Goal: Task Accomplishment & Management: Manage account settings

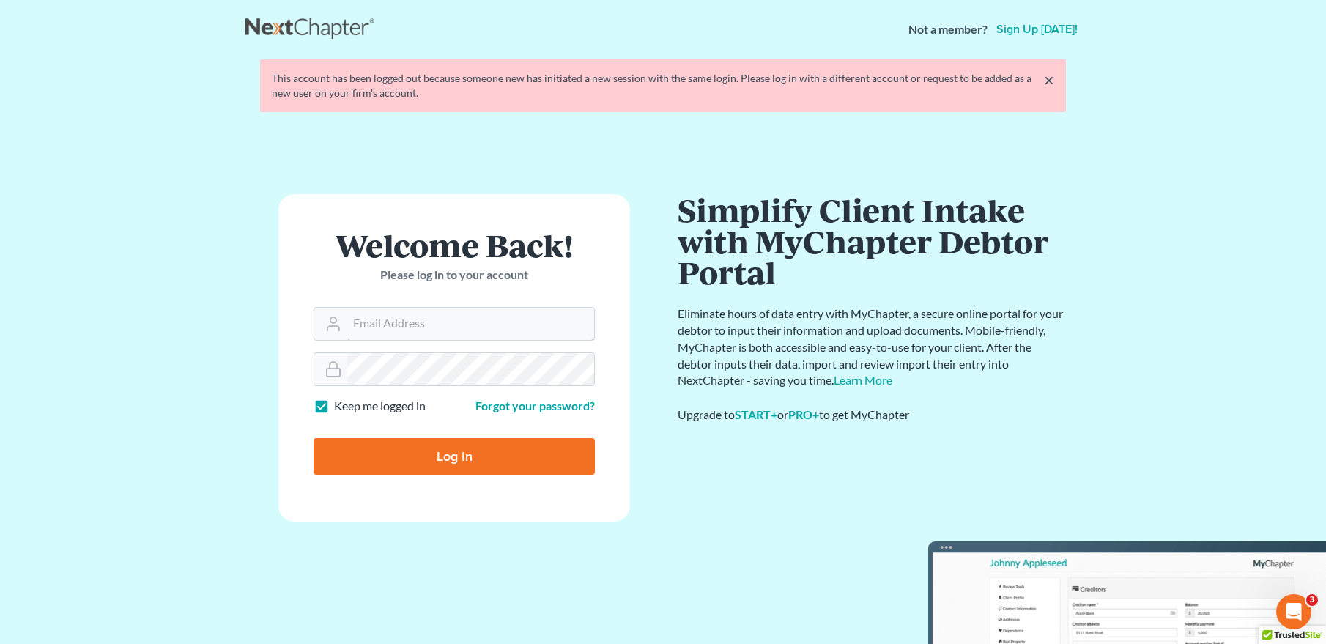
type input "[EMAIL_ADDRESS][DOMAIN_NAME]"
click at [524, 459] on input "Log In" at bounding box center [453, 456] width 281 height 37
type input "Thinking..."
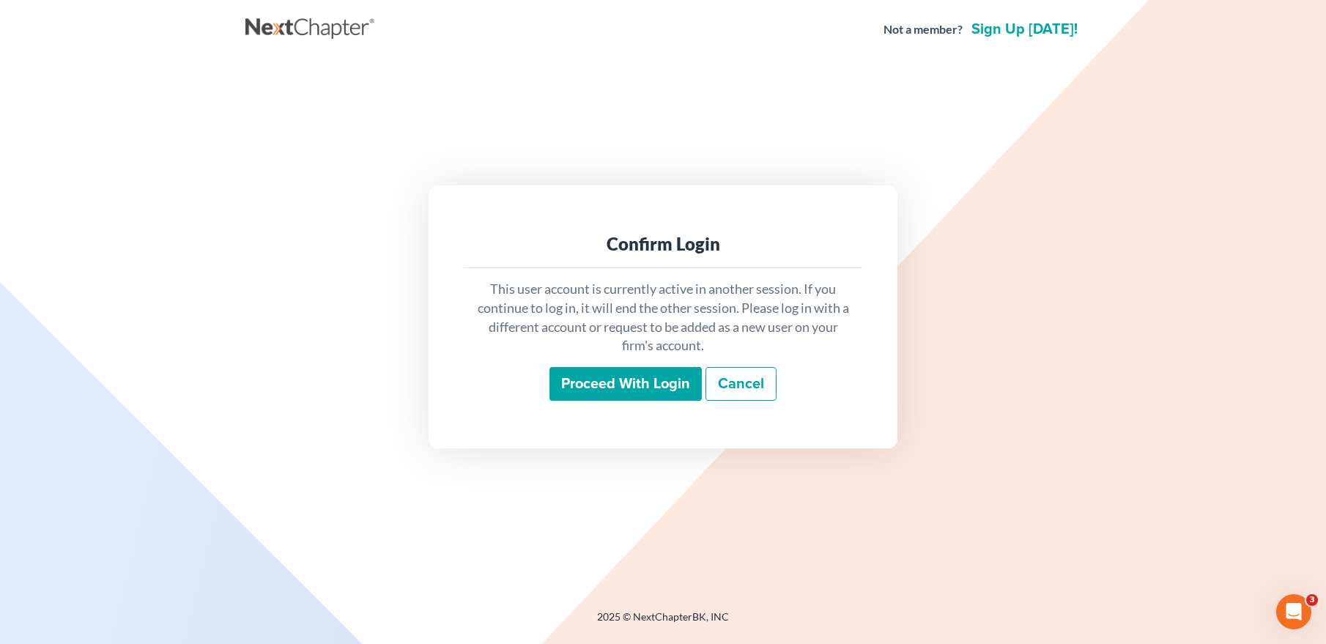
click at [647, 387] on input "Proceed with login" at bounding box center [625, 384] width 152 height 34
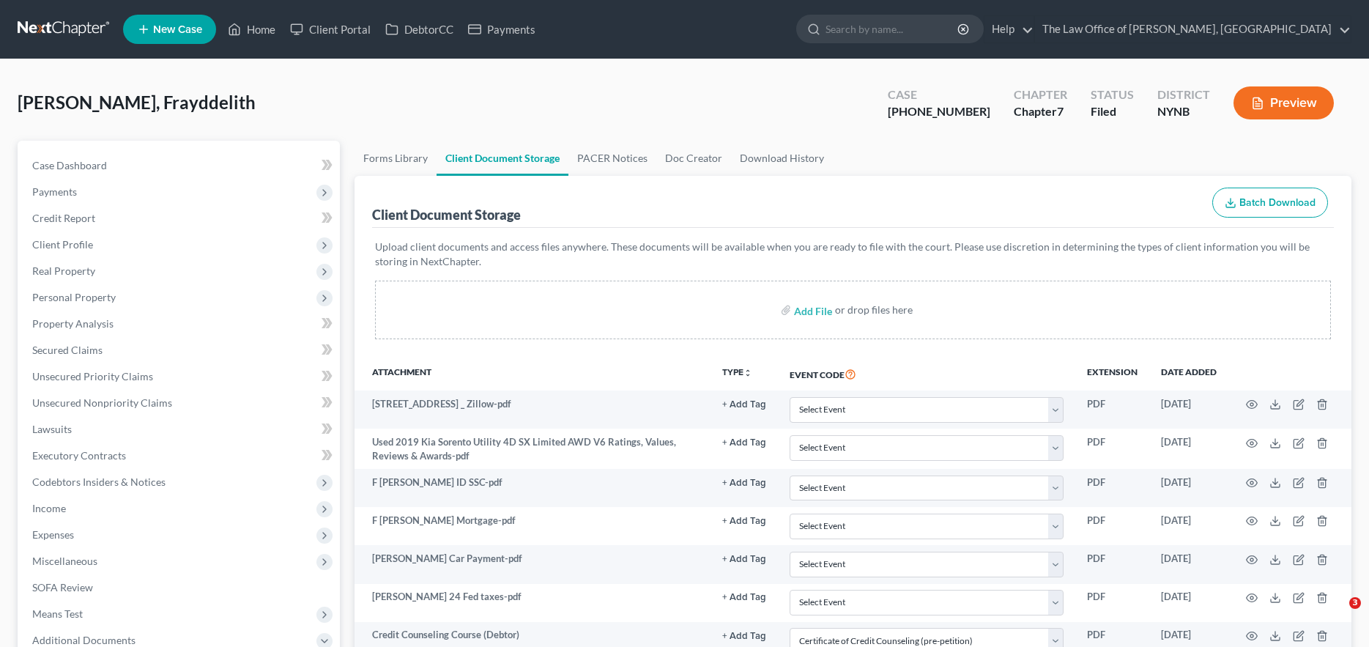
select select "1"
select select "5"
click at [40, 35] on link at bounding box center [65, 29] width 94 height 26
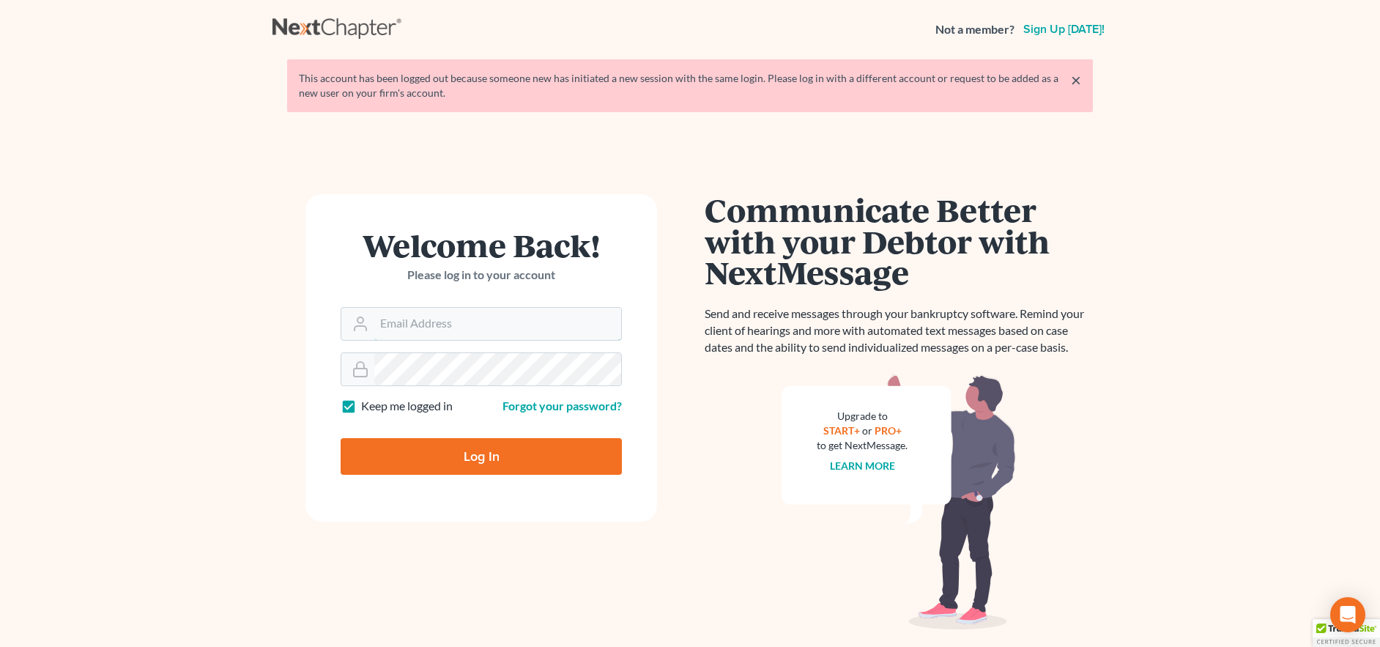
type input "contact@mvnlaw.com"
click at [508, 461] on input "Log In" at bounding box center [481, 456] width 281 height 37
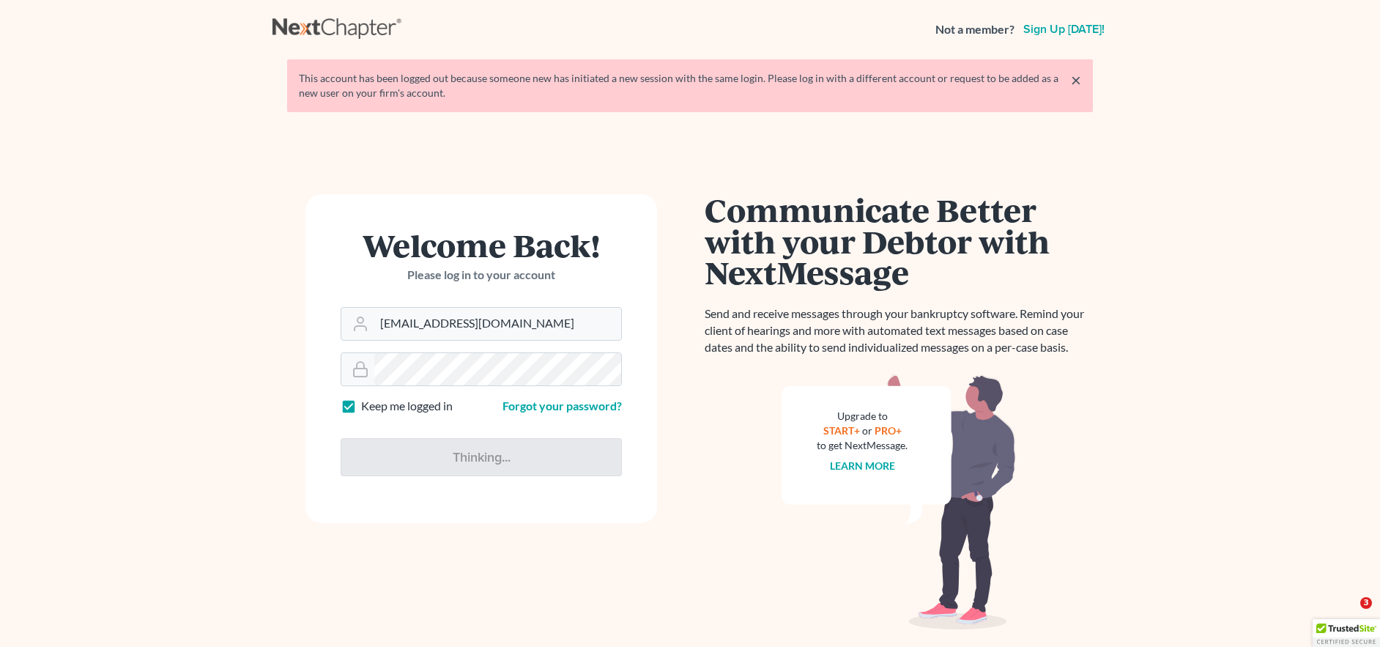
type input "Thinking..."
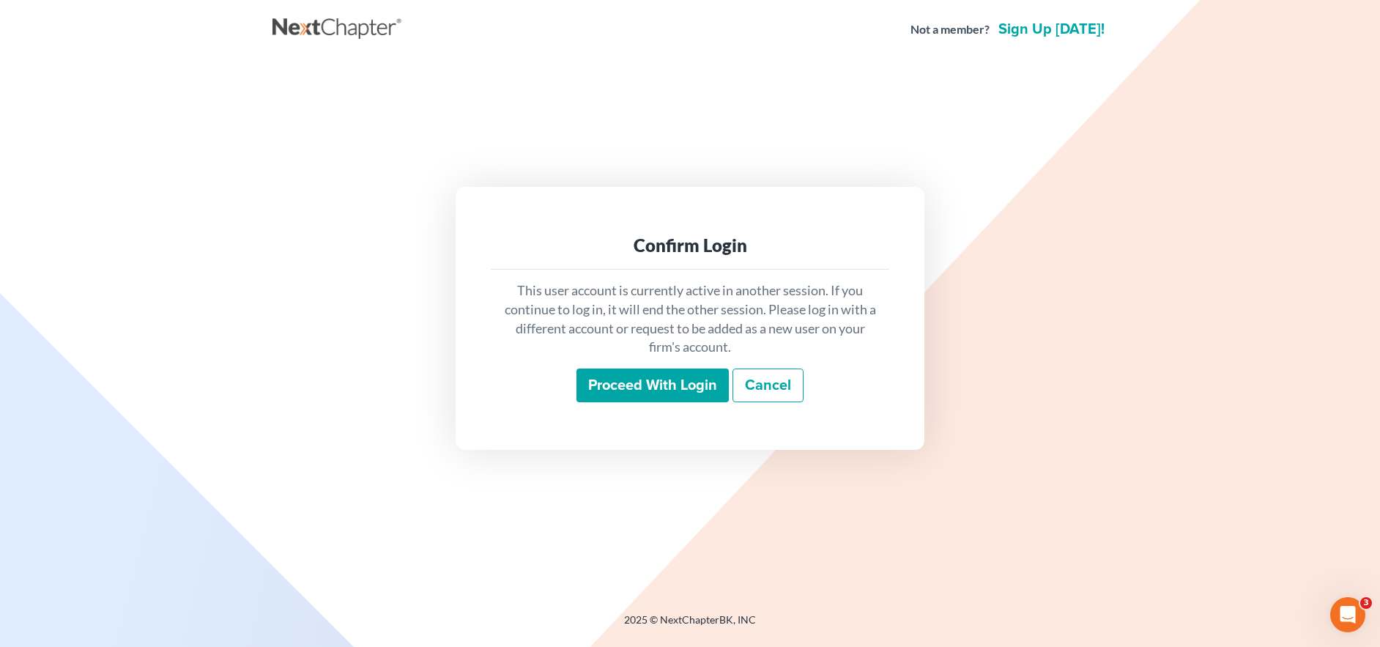
click at [694, 386] on input "Proceed with login" at bounding box center [652, 385] width 152 height 34
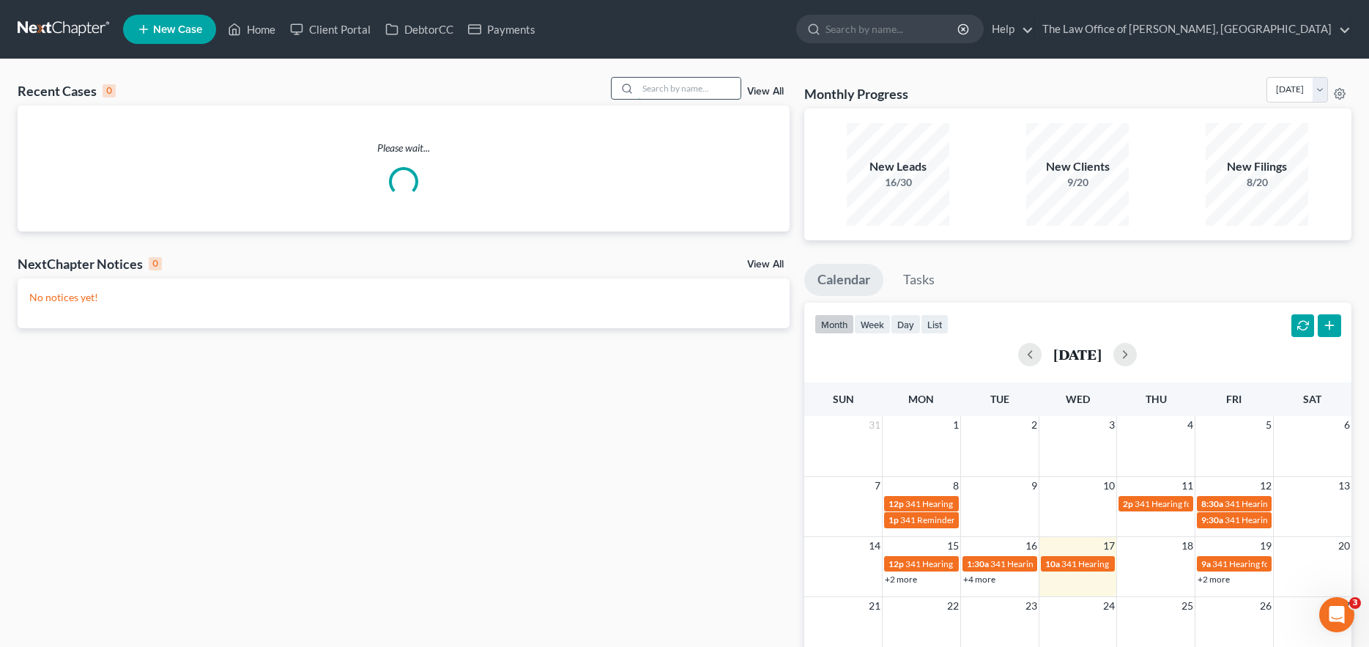
click at [686, 92] on input "search" at bounding box center [689, 88] width 103 height 21
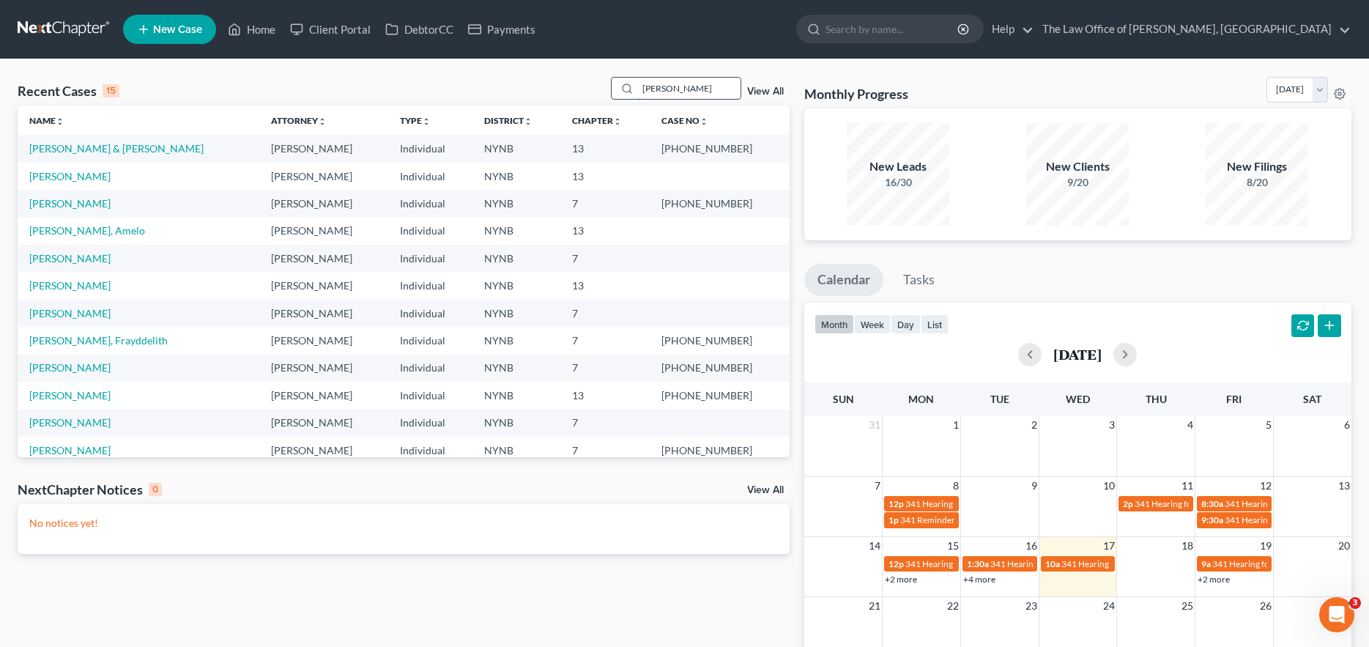
type input "[PERSON_NAME]"
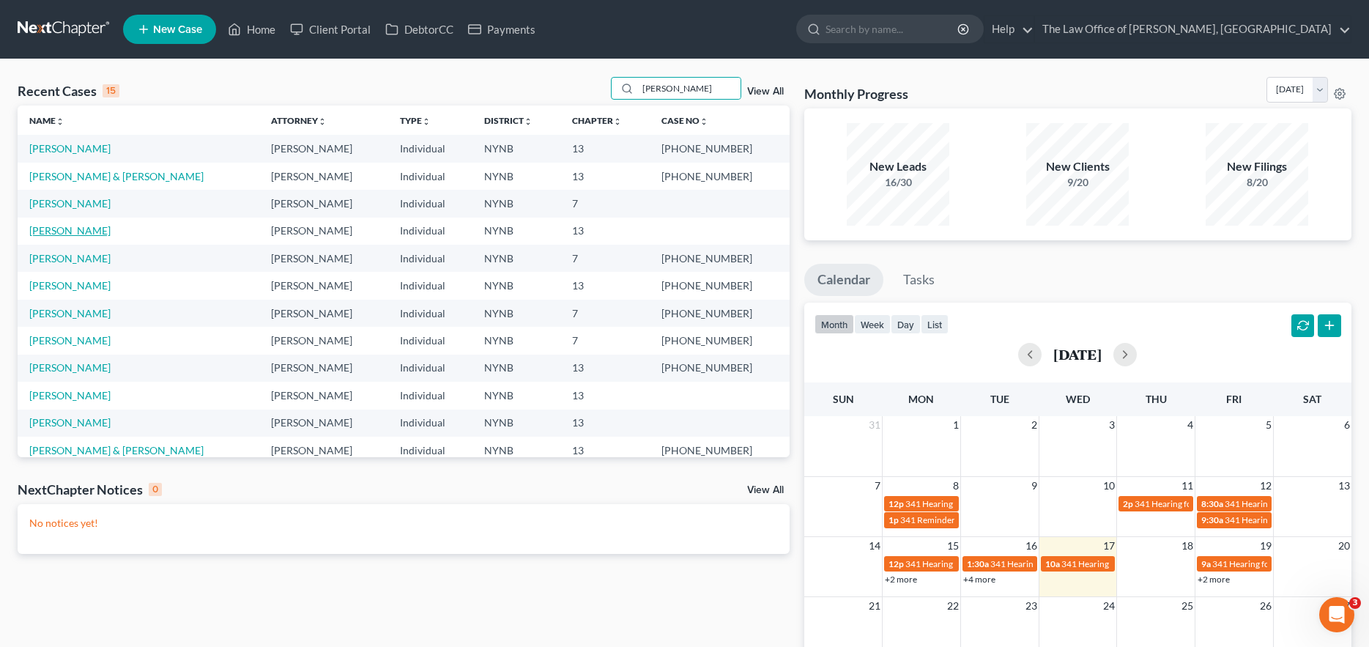
click at [94, 226] on link "[PERSON_NAME]" at bounding box center [69, 230] width 81 height 12
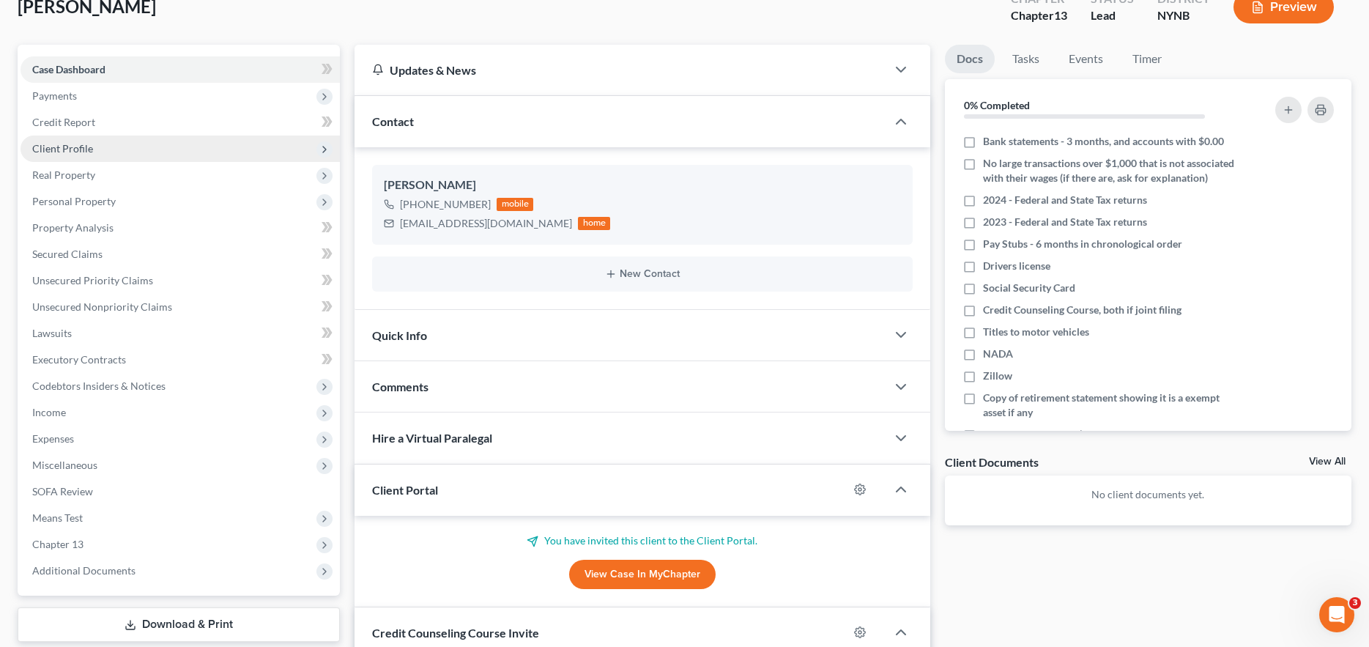
scroll to position [220, 0]
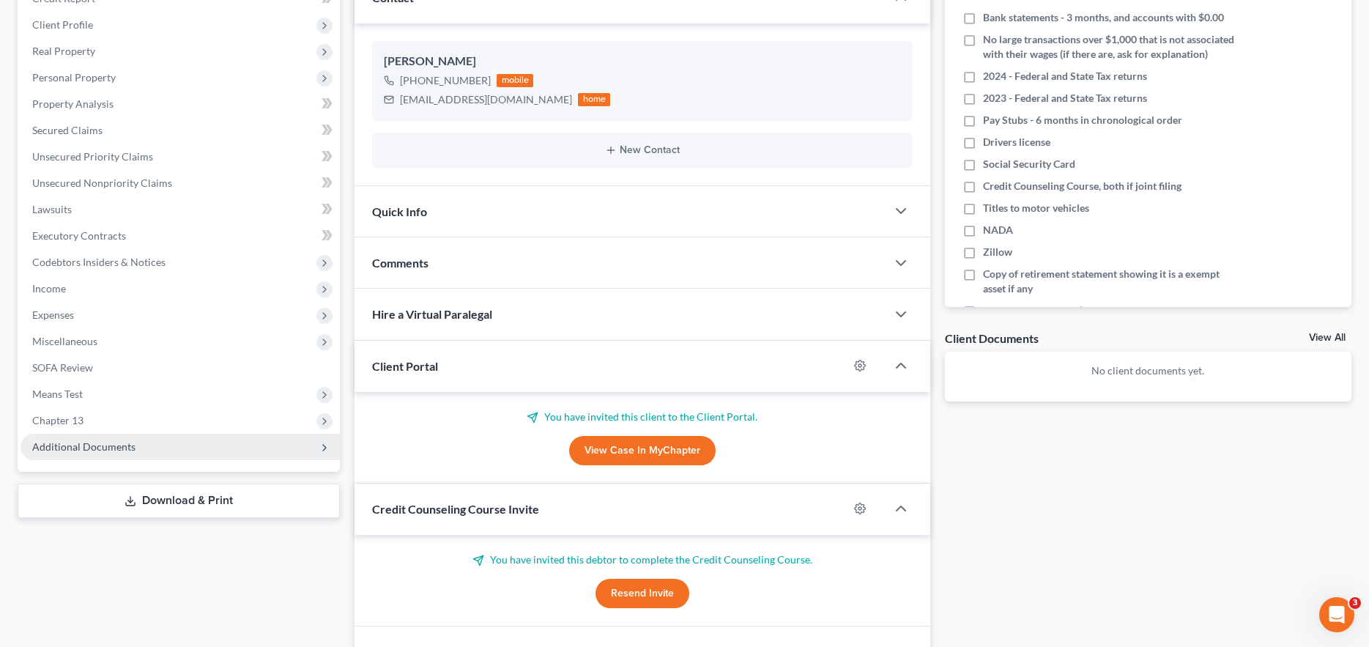
click at [234, 439] on span "Additional Documents" at bounding box center [180, 447] width 319 height 26
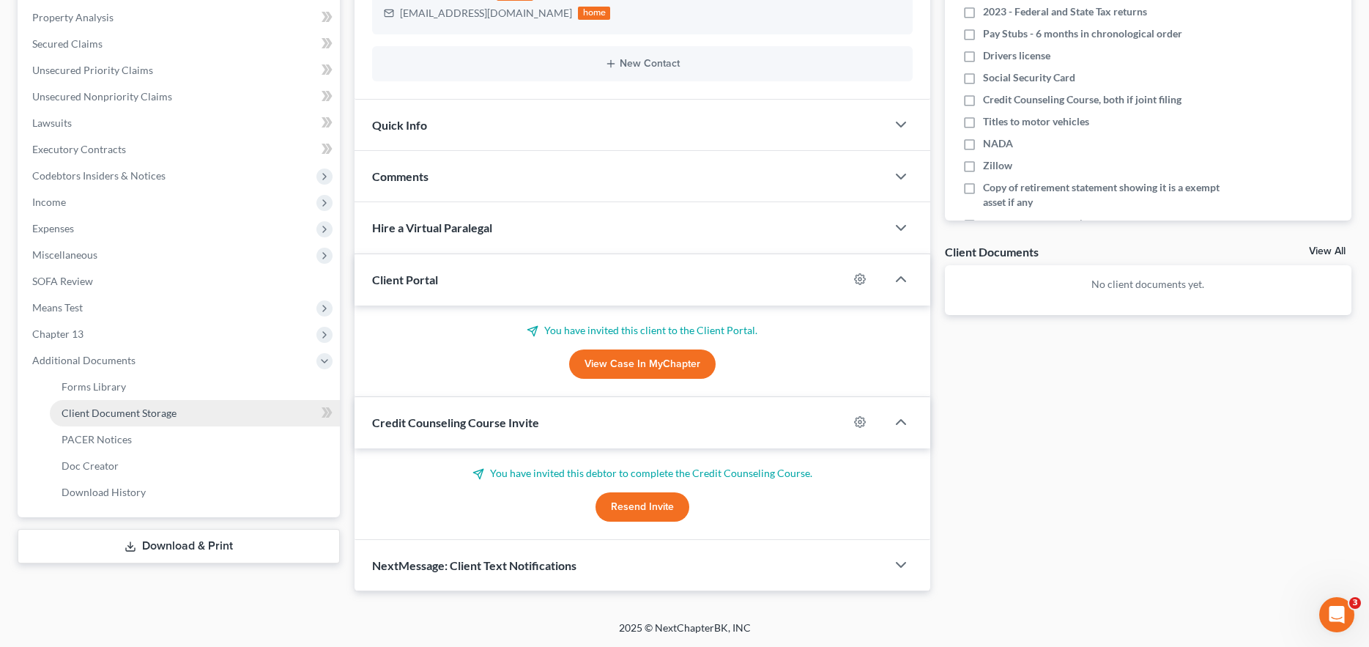
click at [227, 418] on link "Client Document Storage" at bounding box center [195, 413] width 290 height 26
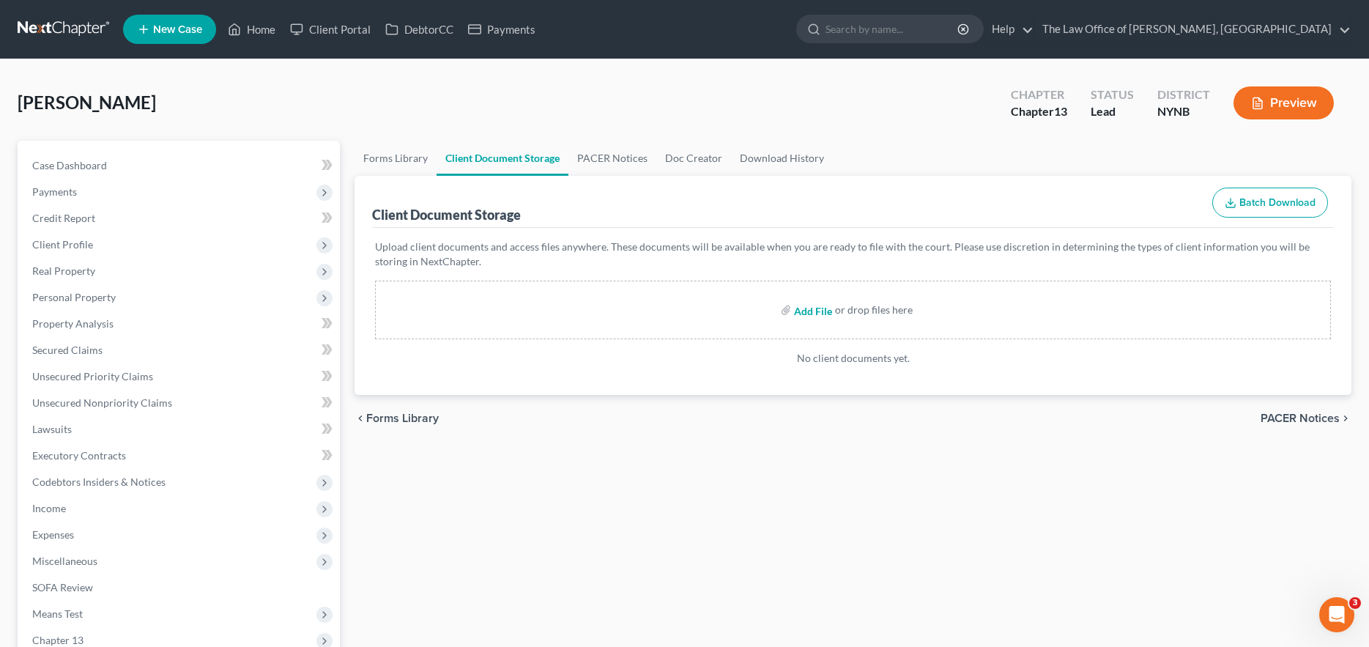
click at [809, 317] on input "file" at bounding box center [811, 310] width 35 height 26
type input "C:\fakepath\15725-NYN-CC-040096680.pdf"
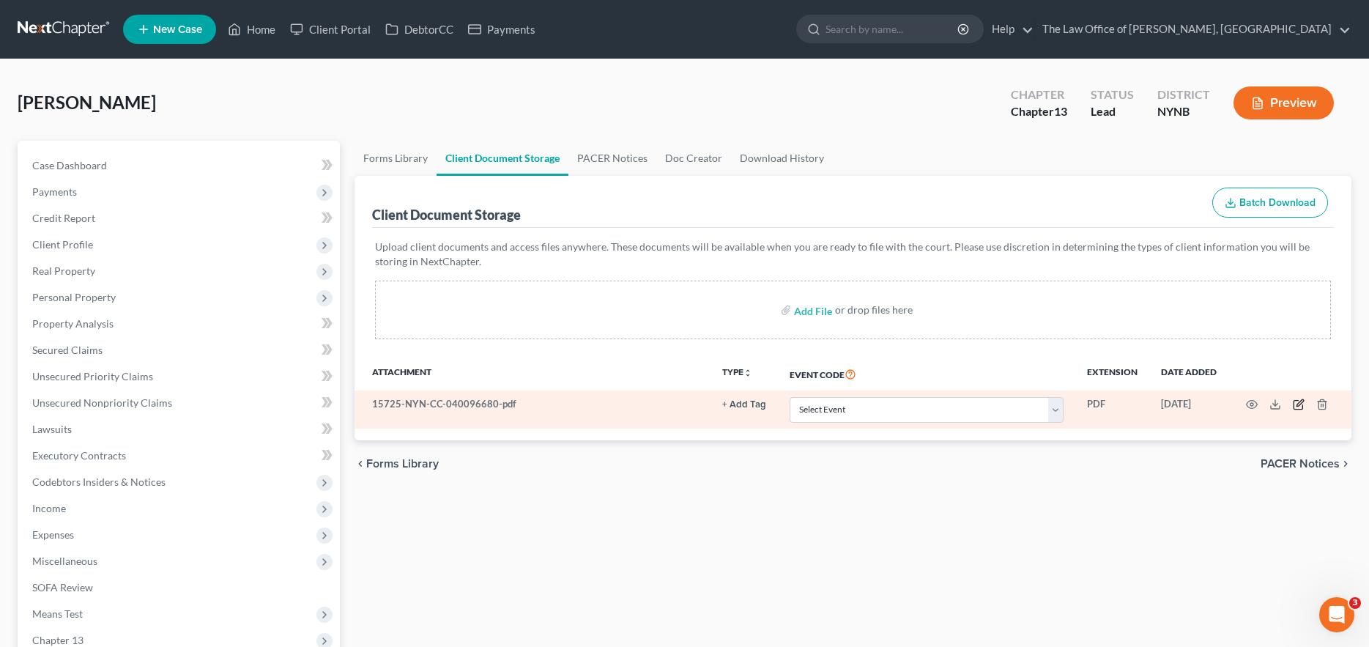
click at [1297, 409] on icon "button" at bounding box center [1299, 404] width 12 height 12
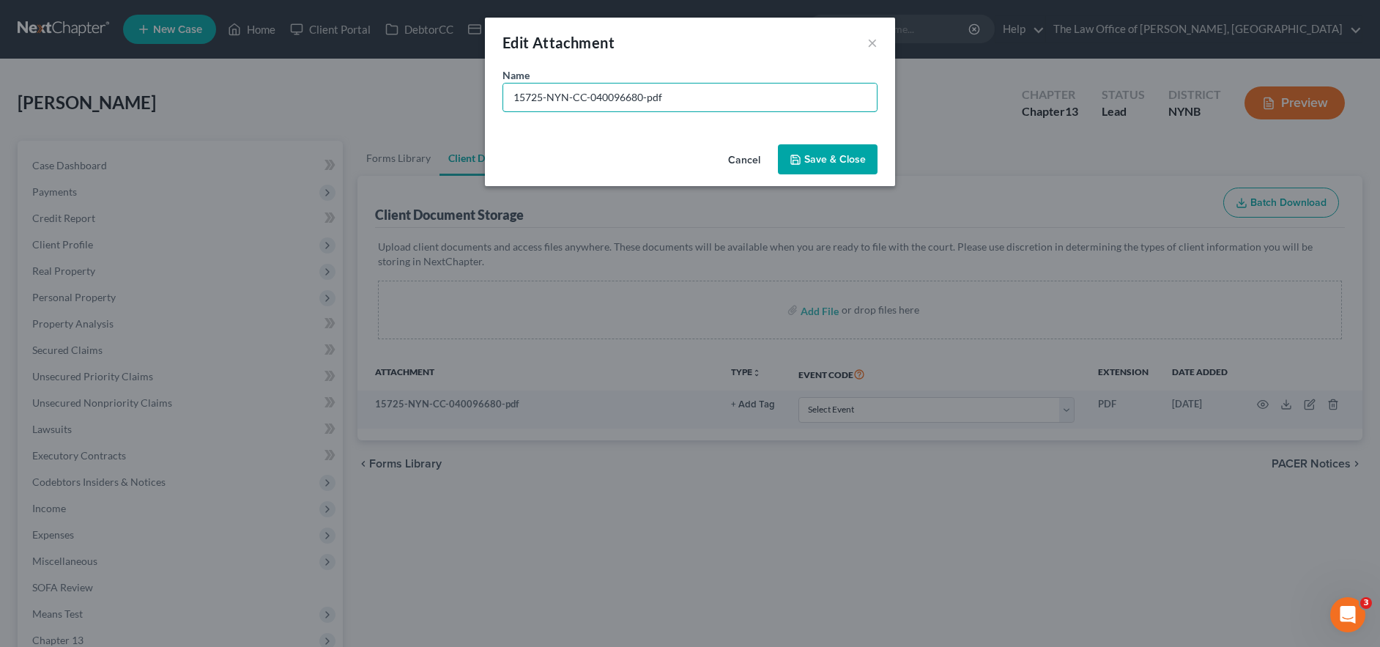
drag, startPoint x: 688, startPoint y: 99, endPoint x: 266, endPoint y: -7, distance: 435.6
click at [266, 0] on html "Home New Case Client Portal DebtorCC Payments The Law Office of Christiaan Van …" at bounding box center [690, 462] width 1380 height 925
type input "John Castracani Certificate of Completion"
click at [815, 153] on span "Save & Close" at bounding box center [835, 159] width 62 height 12
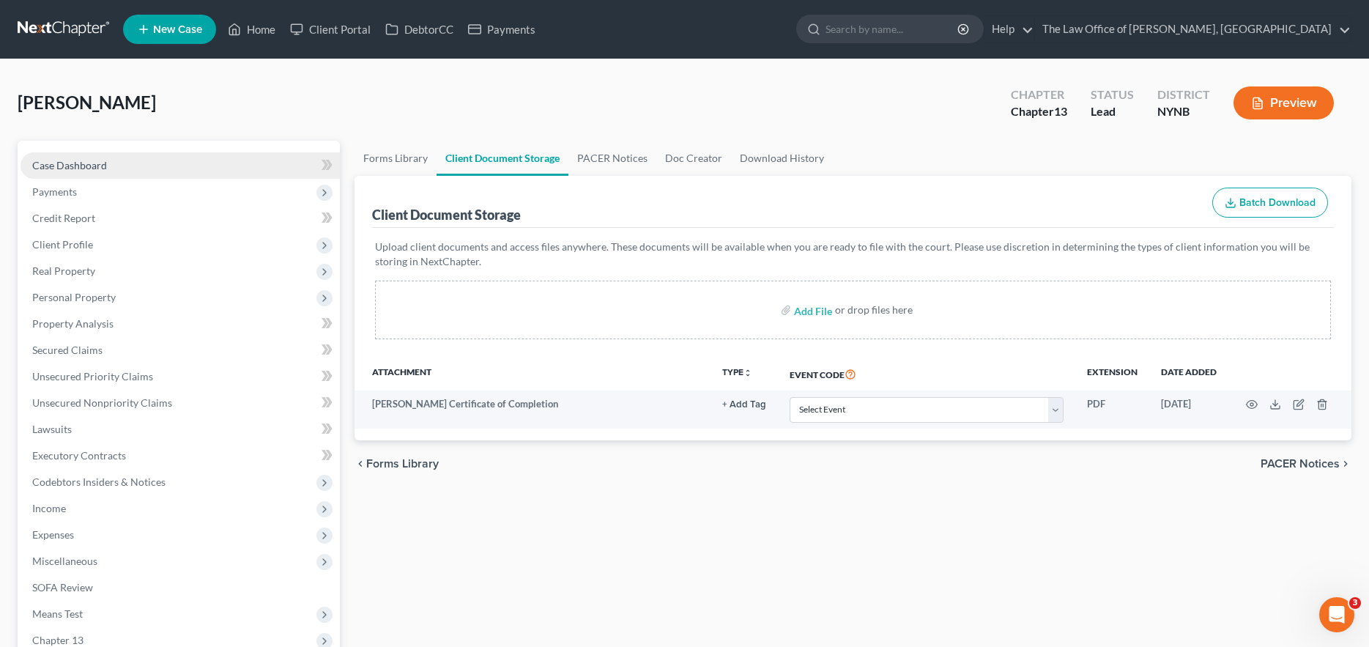
click at [220, 163] on link "Case Dashboard" at bounding box center [180, 165] width 319 height 26
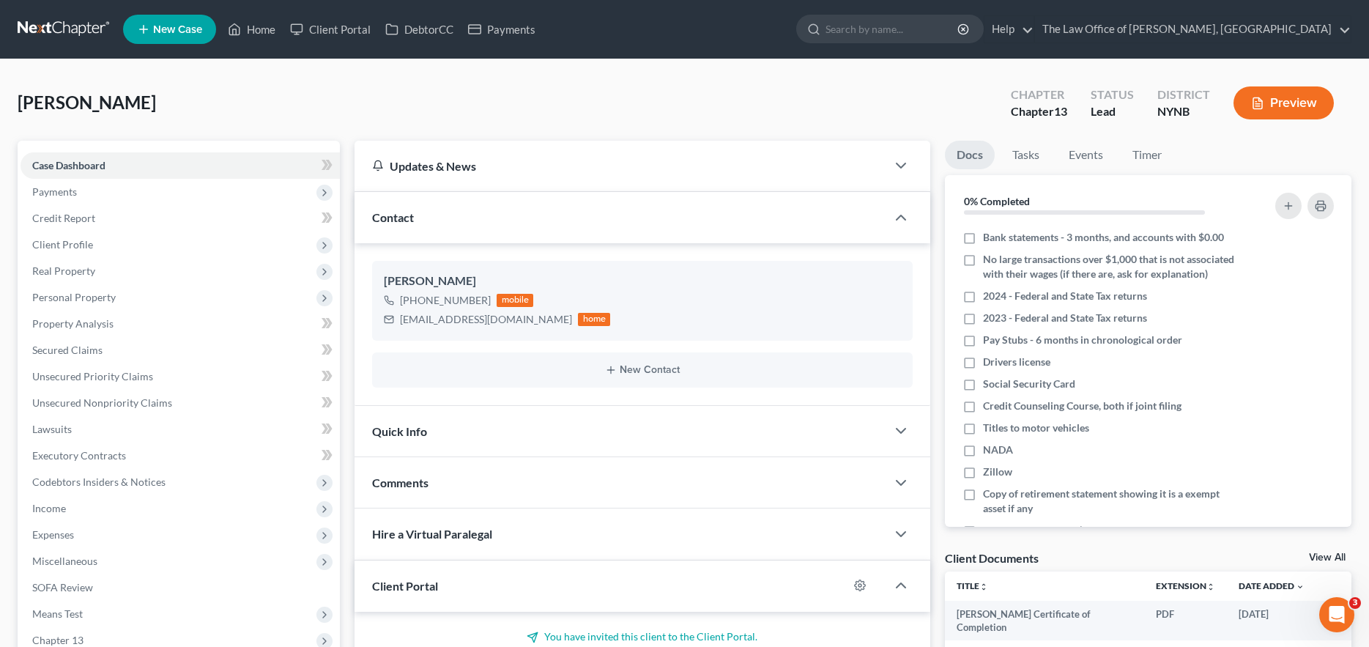
drag, startPoint x: 83, startPoint y: 38, endPoint x: 141, endPoint y: 67, distance: 64.2
click at [83, 37] on link at bounding box center [65, 29] width 94 height 26
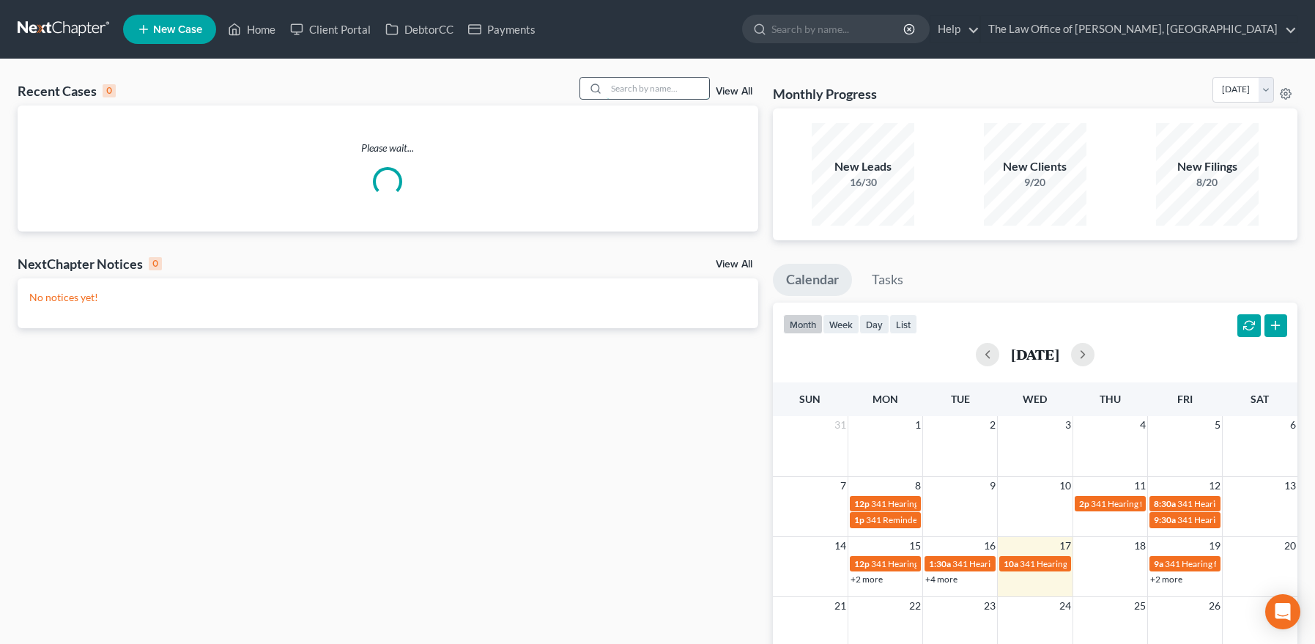
click at [646, 92] on input "search" at bounding box center [657, 88] width 103 height 21
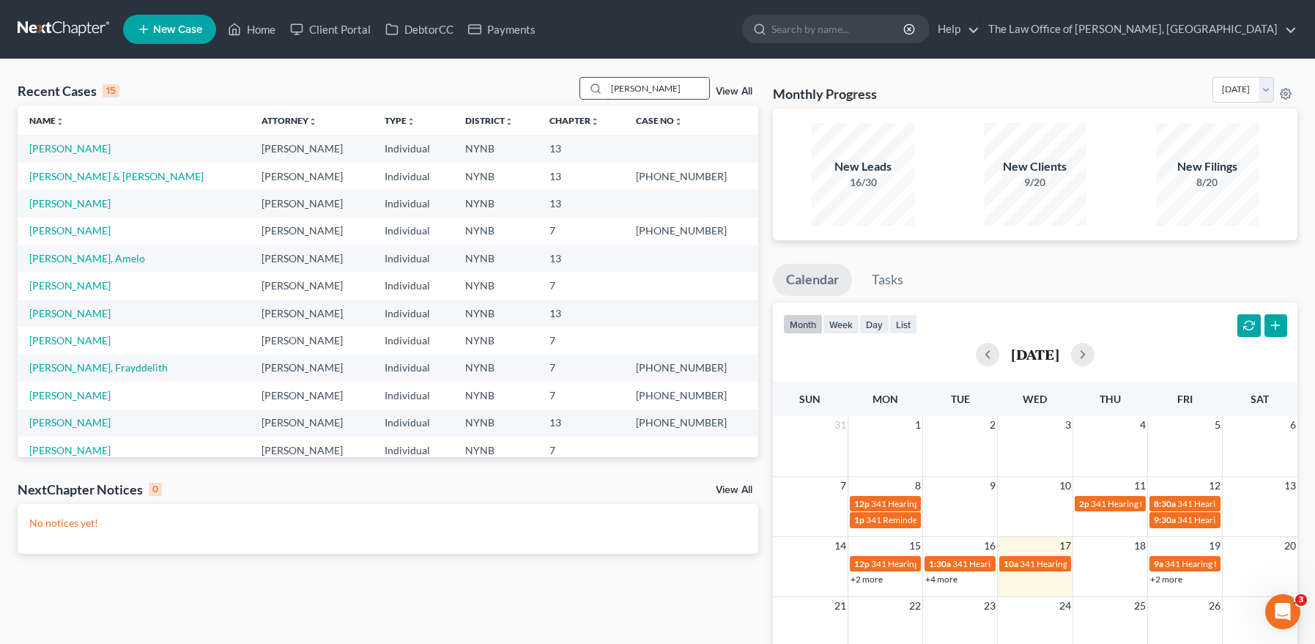
type input "annmarie"
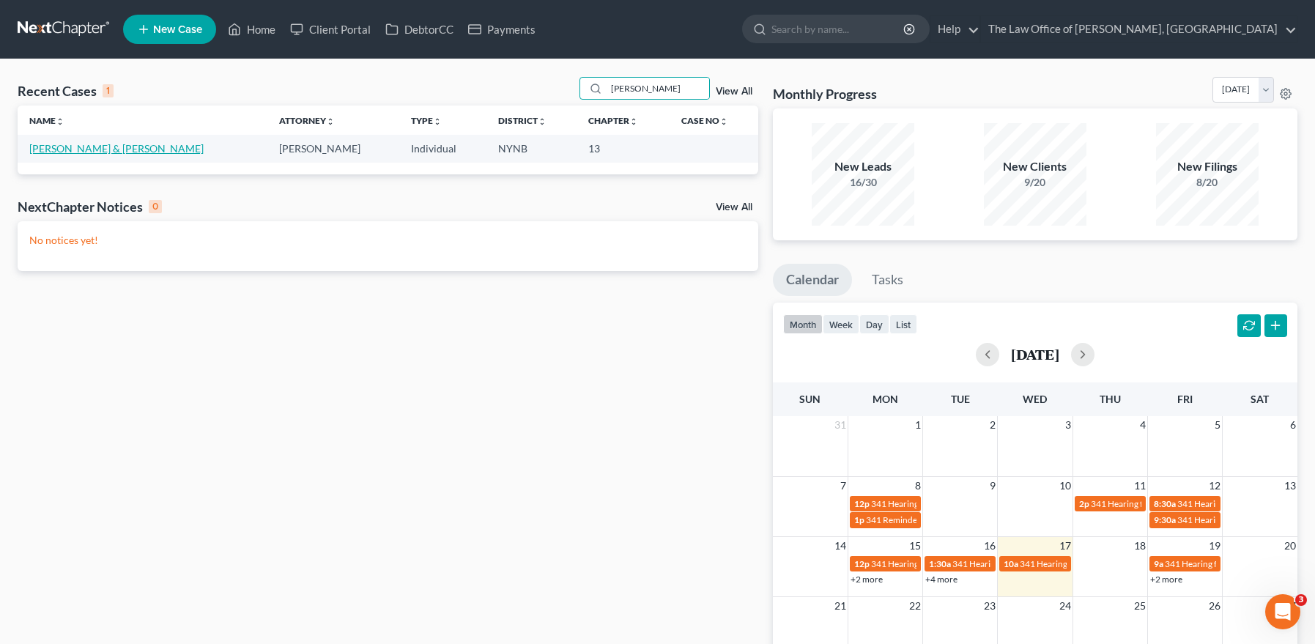
click at [164, 146] on link "[PERSON_NAME] & [PERSON_NAME]" at bounding box center [116, 148] width 174 height 12
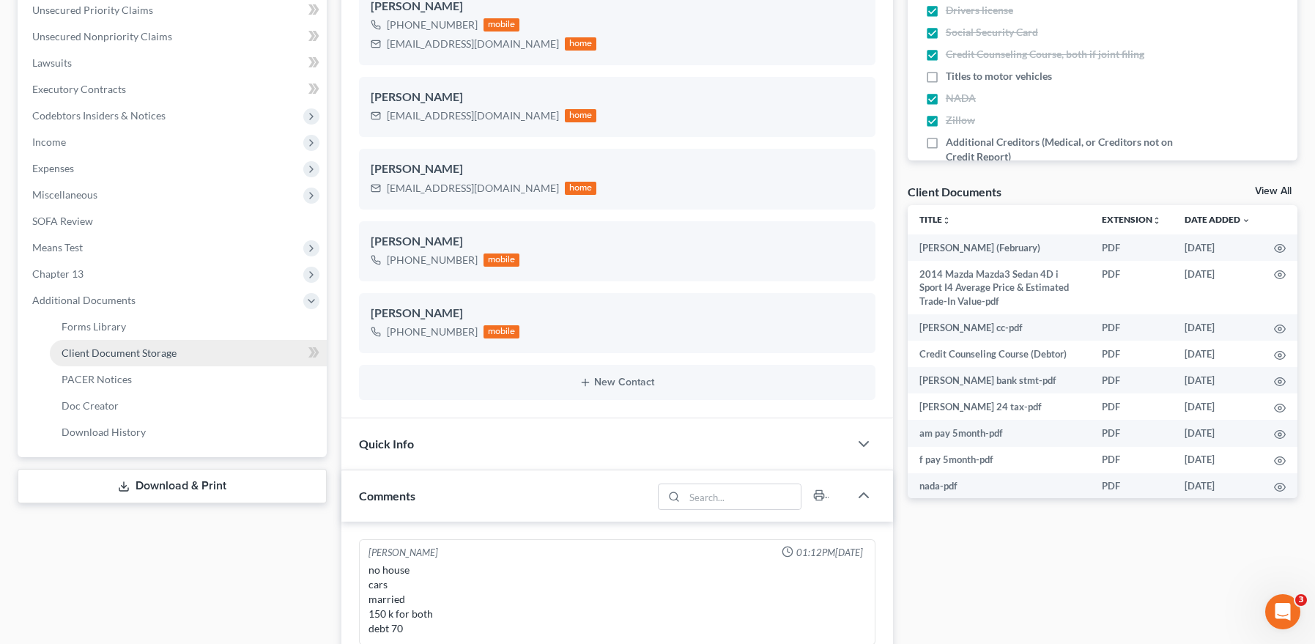
click at [291, 354] on link "Client Document Storage" at bounding box center [188, 353] width 277 height 26
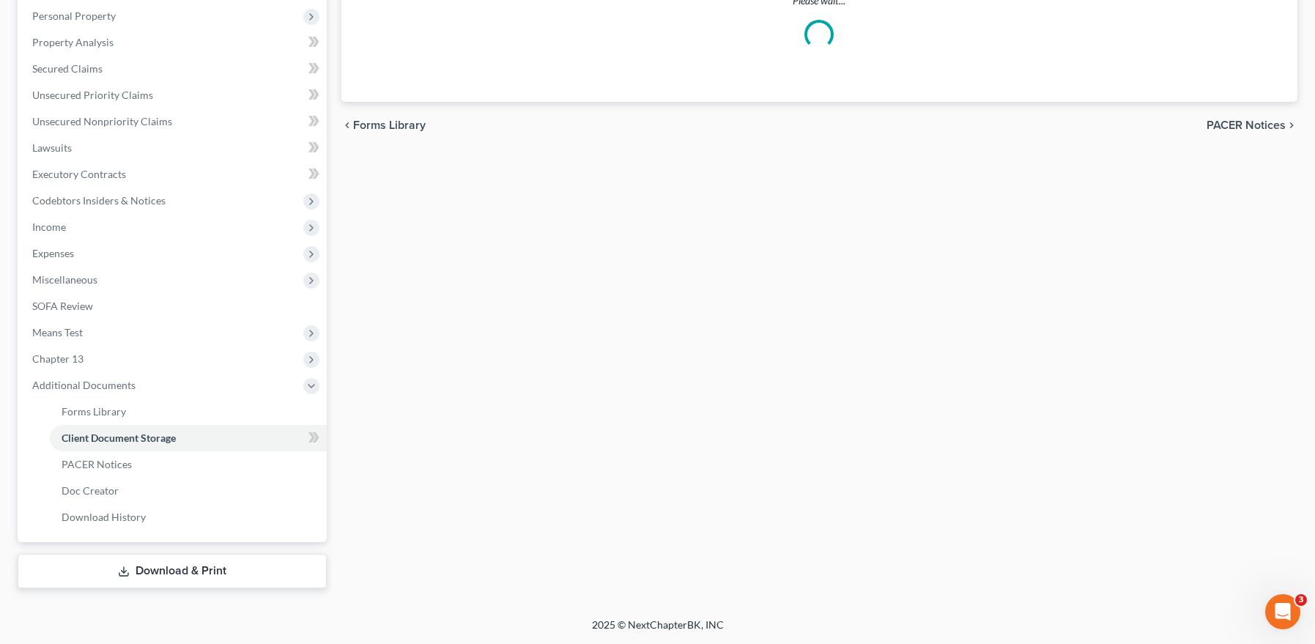
scroll to position [281, 0]
select select "1"
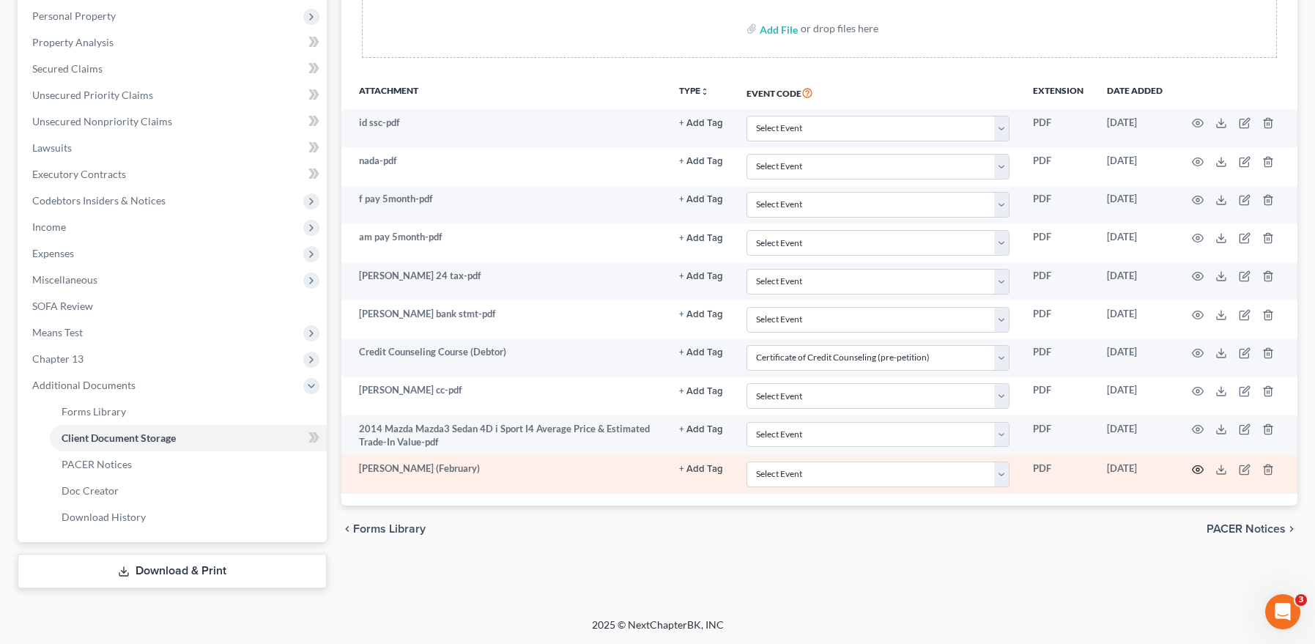
click at [1195, 471] on icon "button" at bounding box center [1198, 470] width 12 height 12
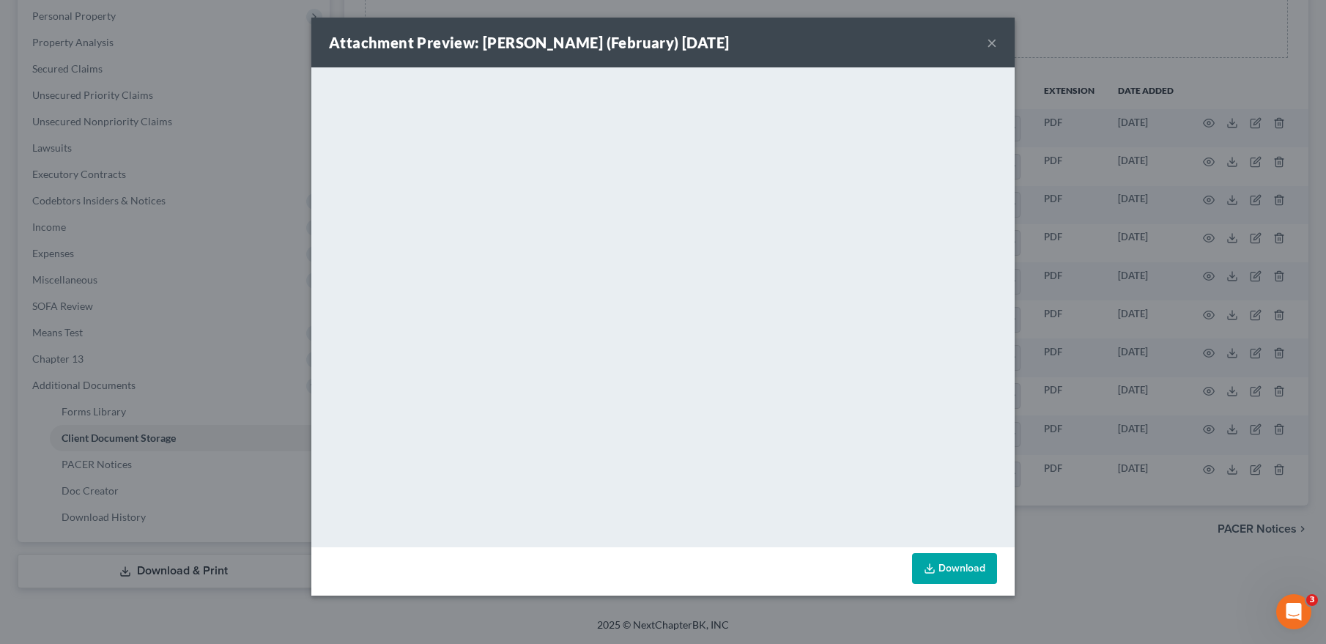
click at [987, 48] on button "×" at bounding box center [992, 43] width 10 height 18
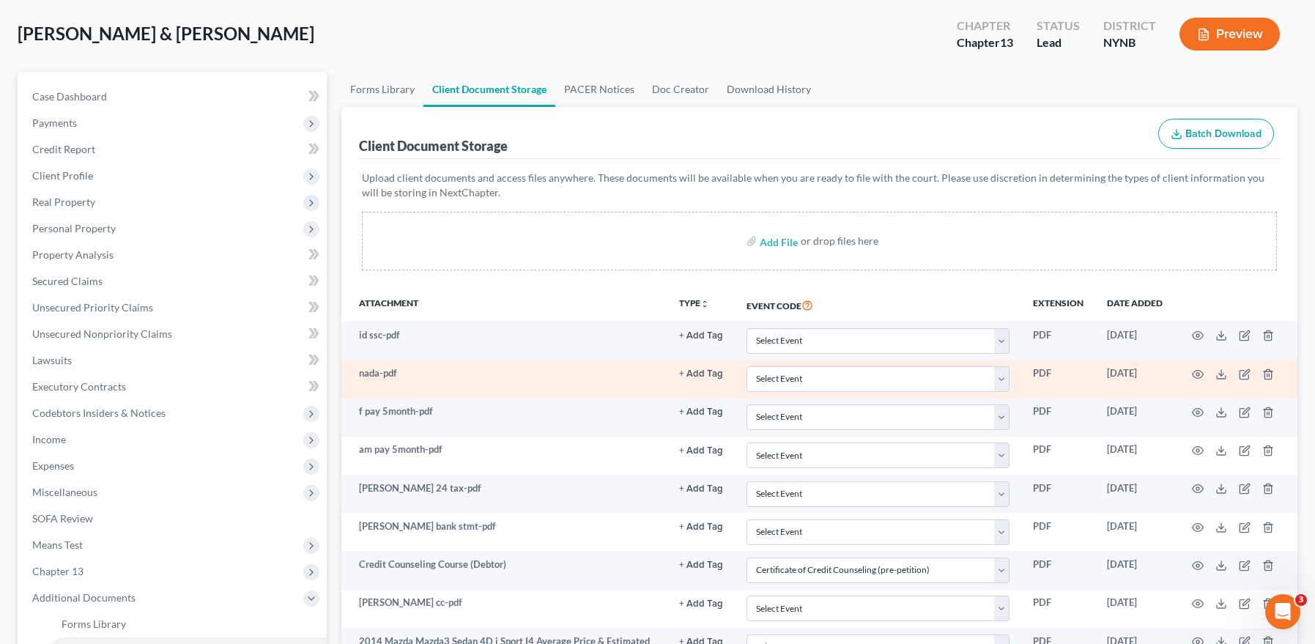
scroll to position [0, 0]
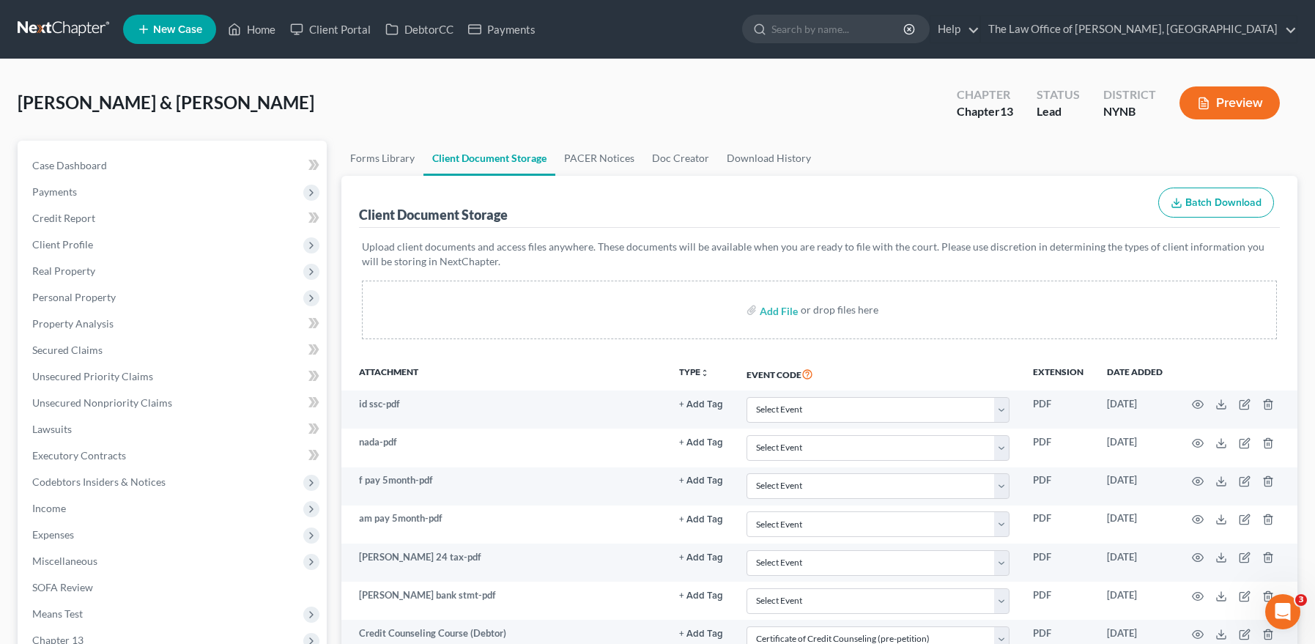
click at [55, 26] on link at bounding box center [65, 29] width 94 height 26
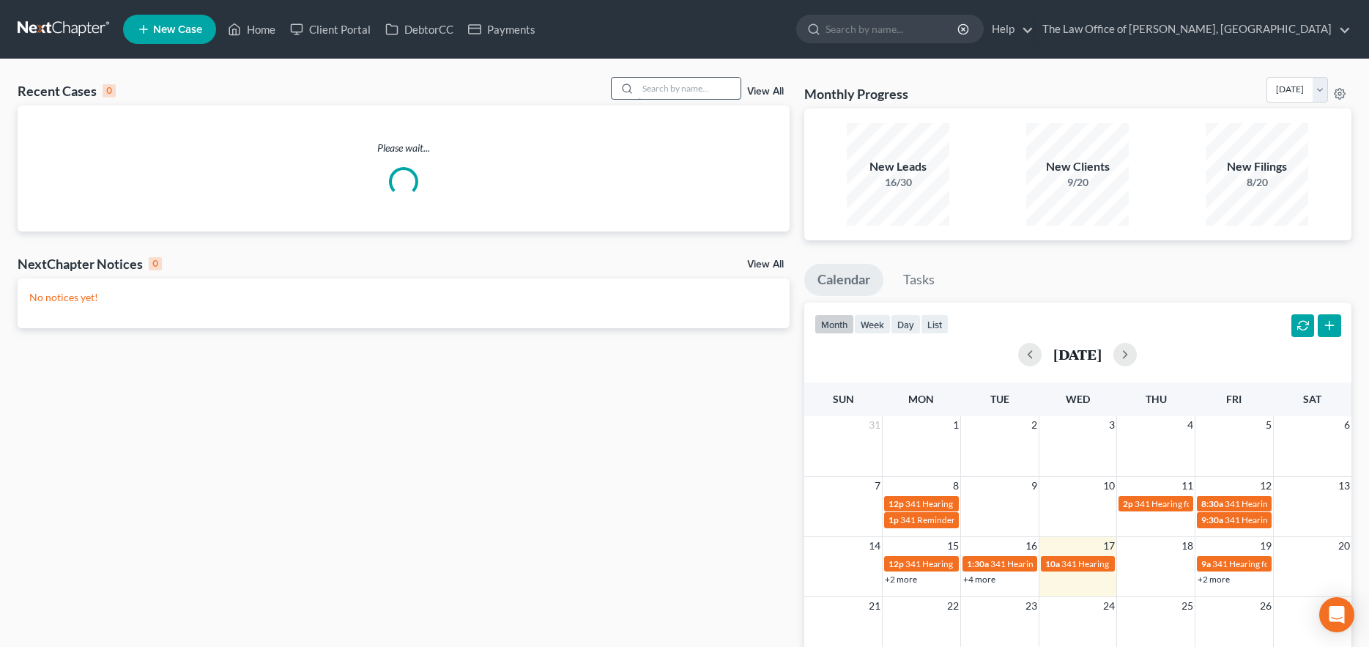
click at [715, 90] on input "search" at bounding box center [689, 88] width 103 height 21
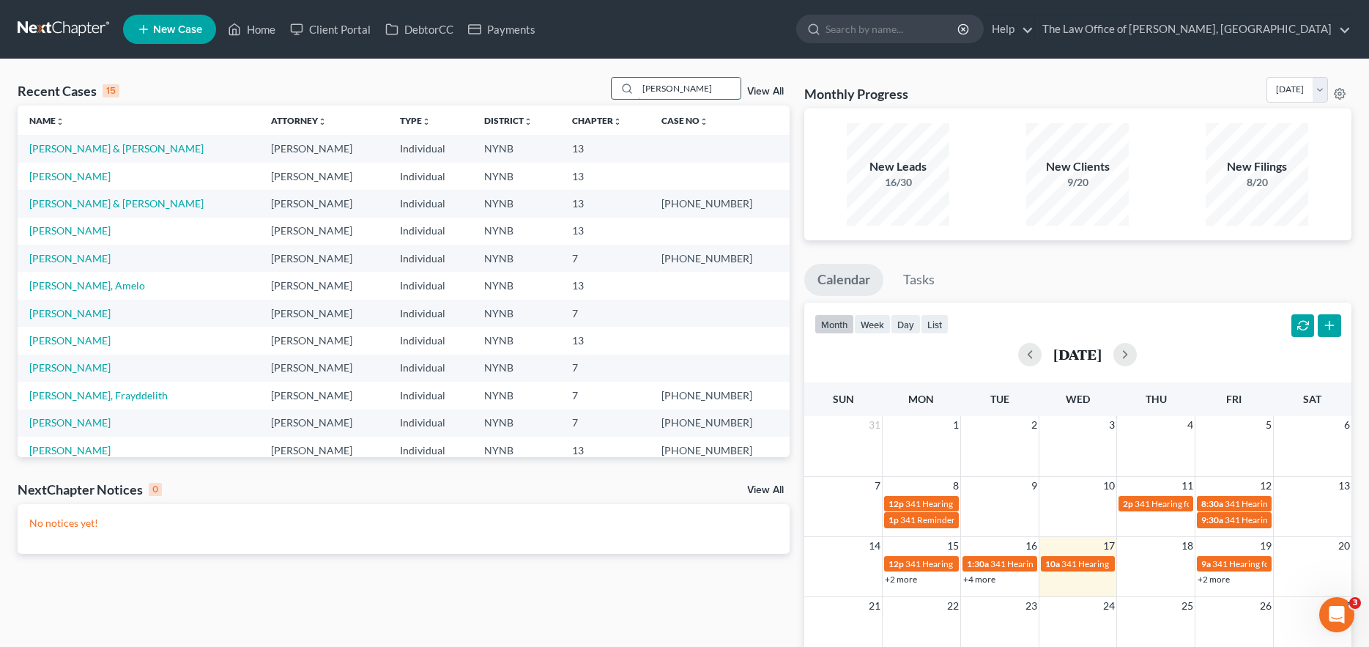
type input "[PERSON_NAME]"
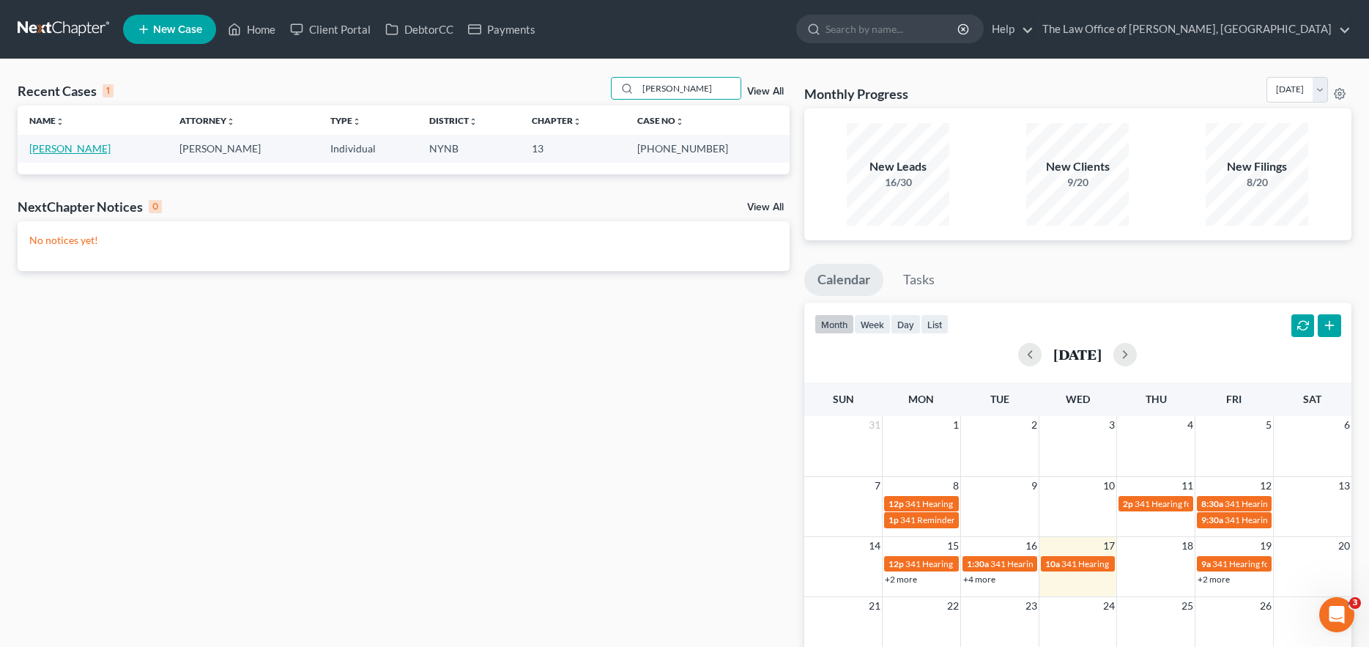
click at [64, 149] on link "[PERSON_NAME]" at bounding box center [69, 148] width 81 height 12
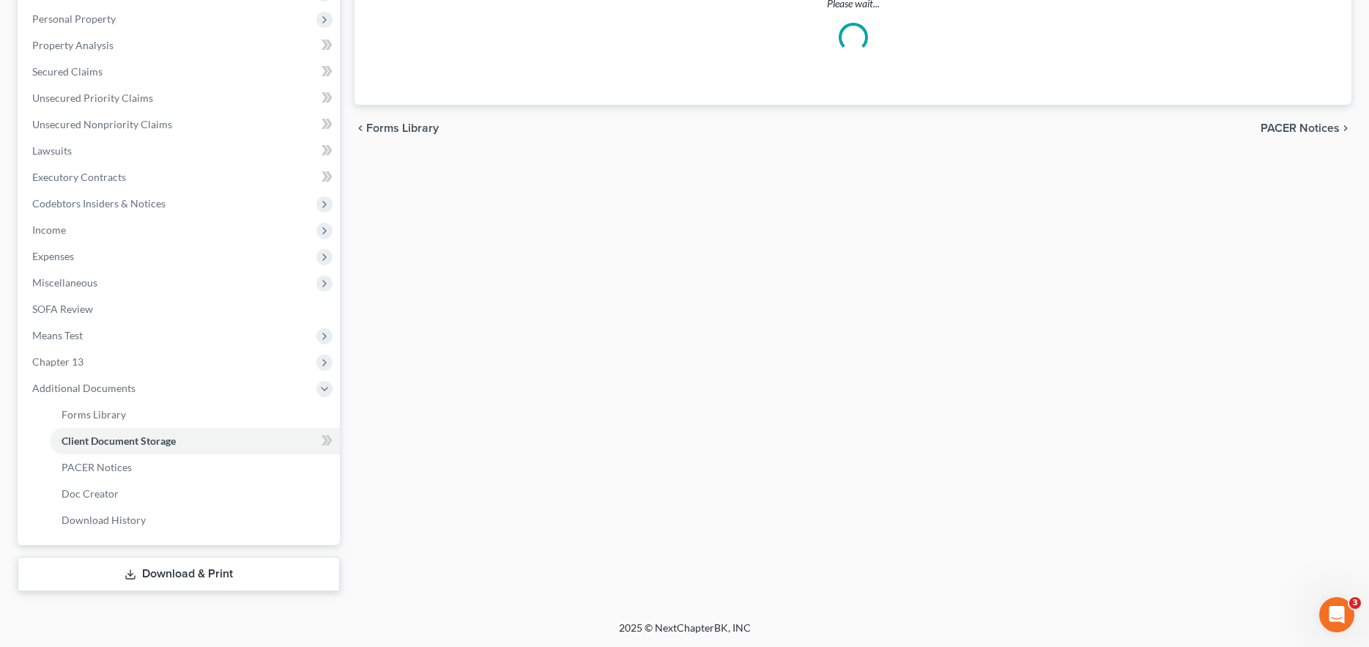
select select "1"
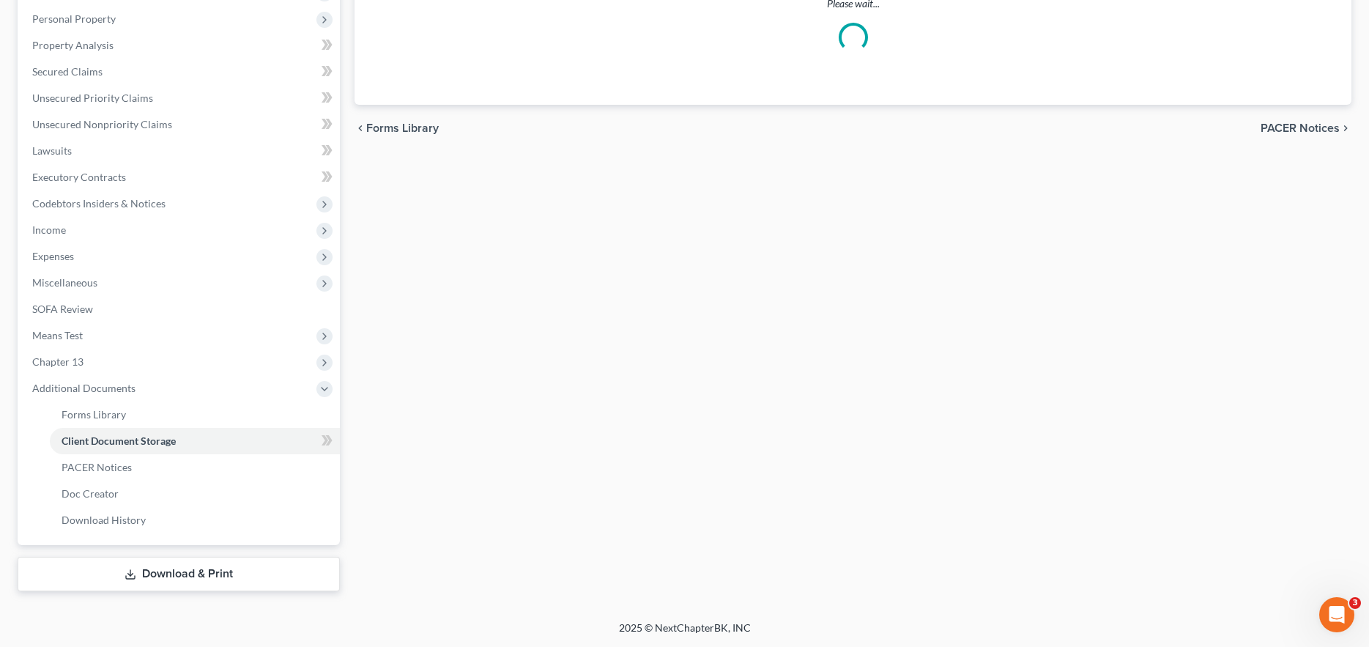
select select "1"
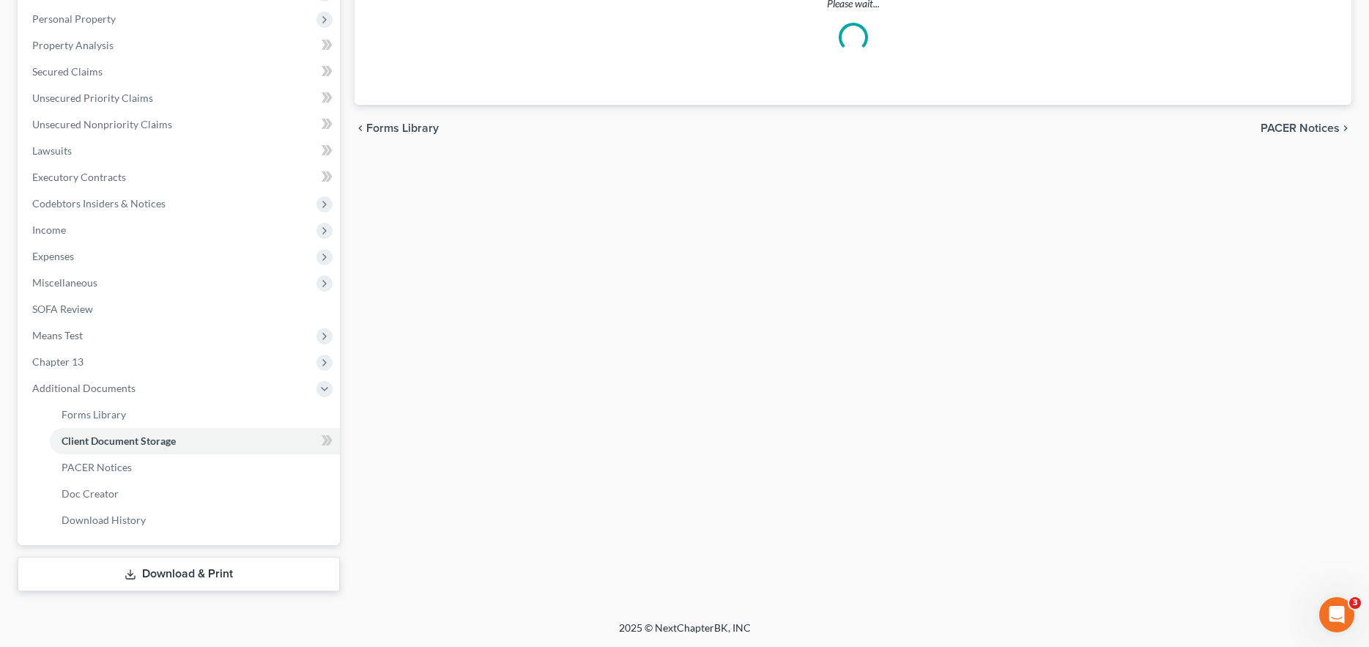
select select "1"
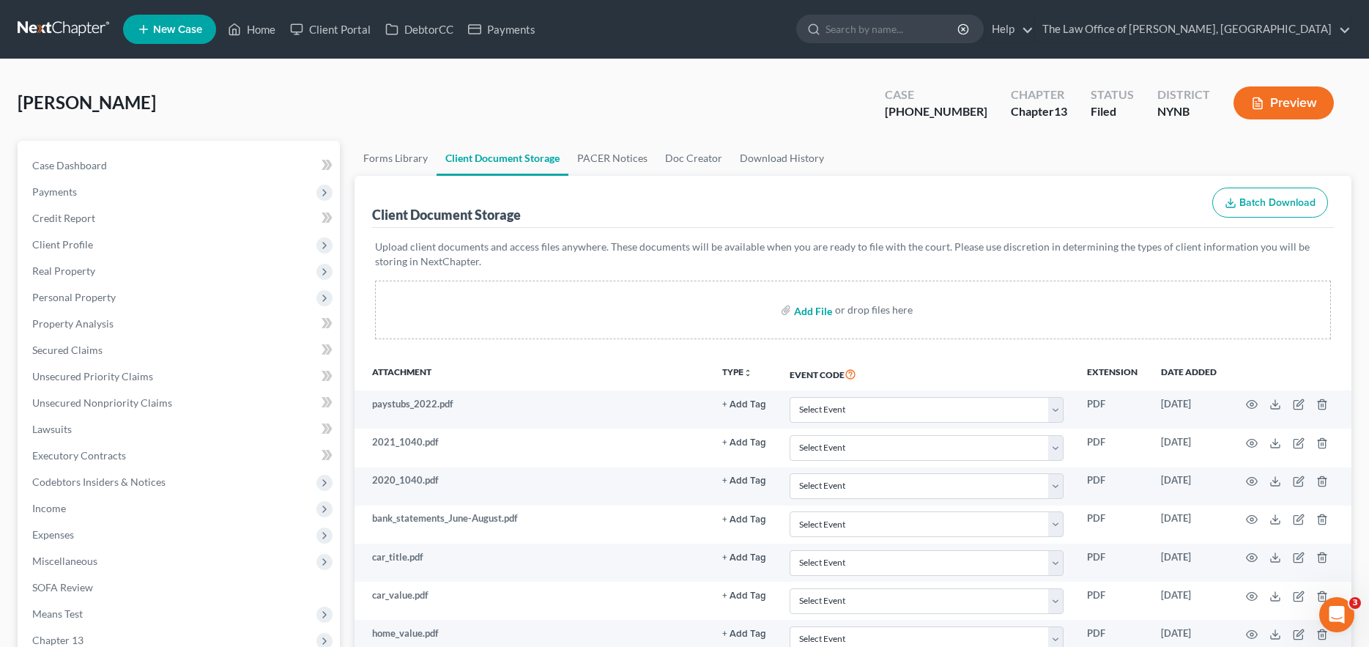
click at [812, 316] on input "file" at bounding box center [811, 310] width 35 height 26
click at [824, 310] on input "file" at bounding box center [811, 310] width 35 height 26
type input "C:\fakepath\22-10914 (1).pdf"
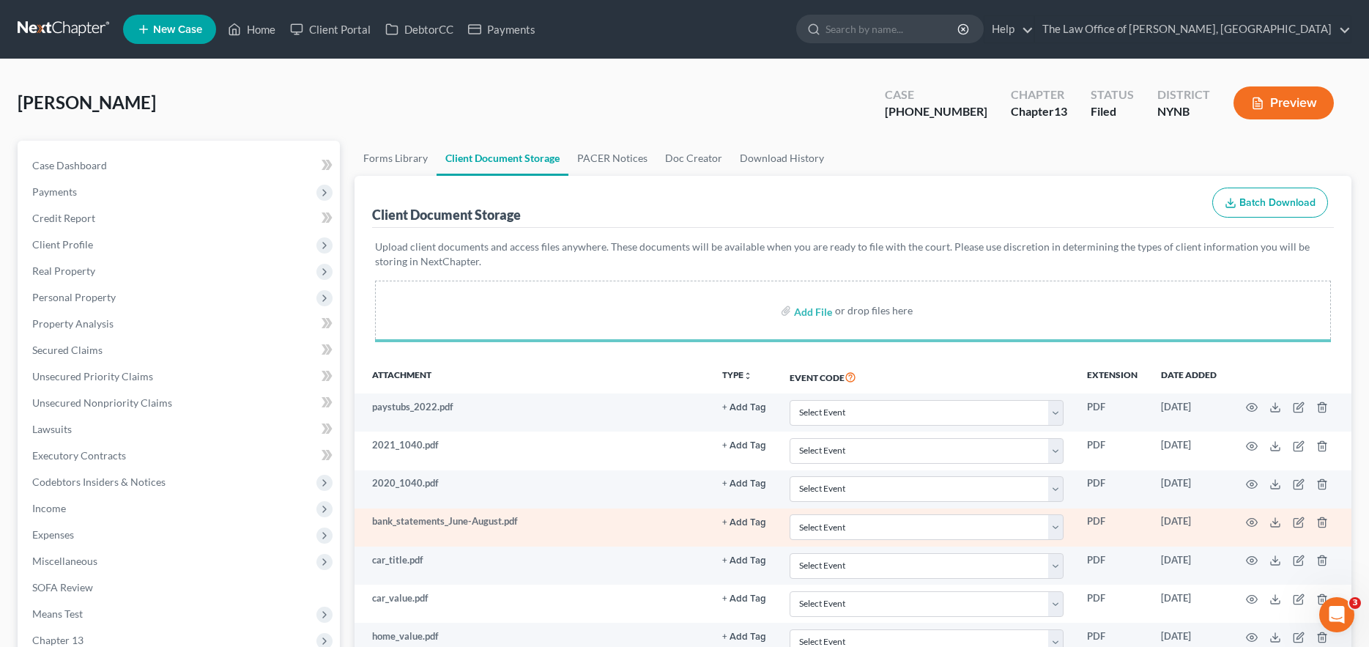
scroll to position [187, 0]
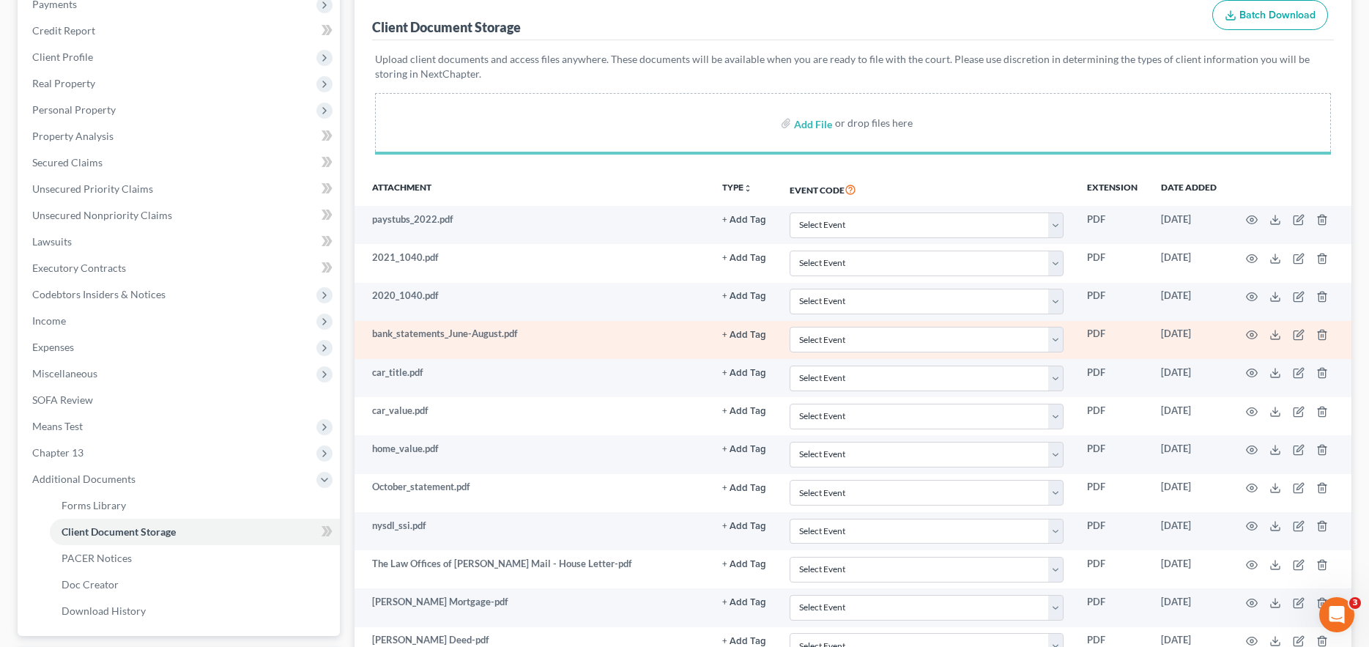
select select "1"
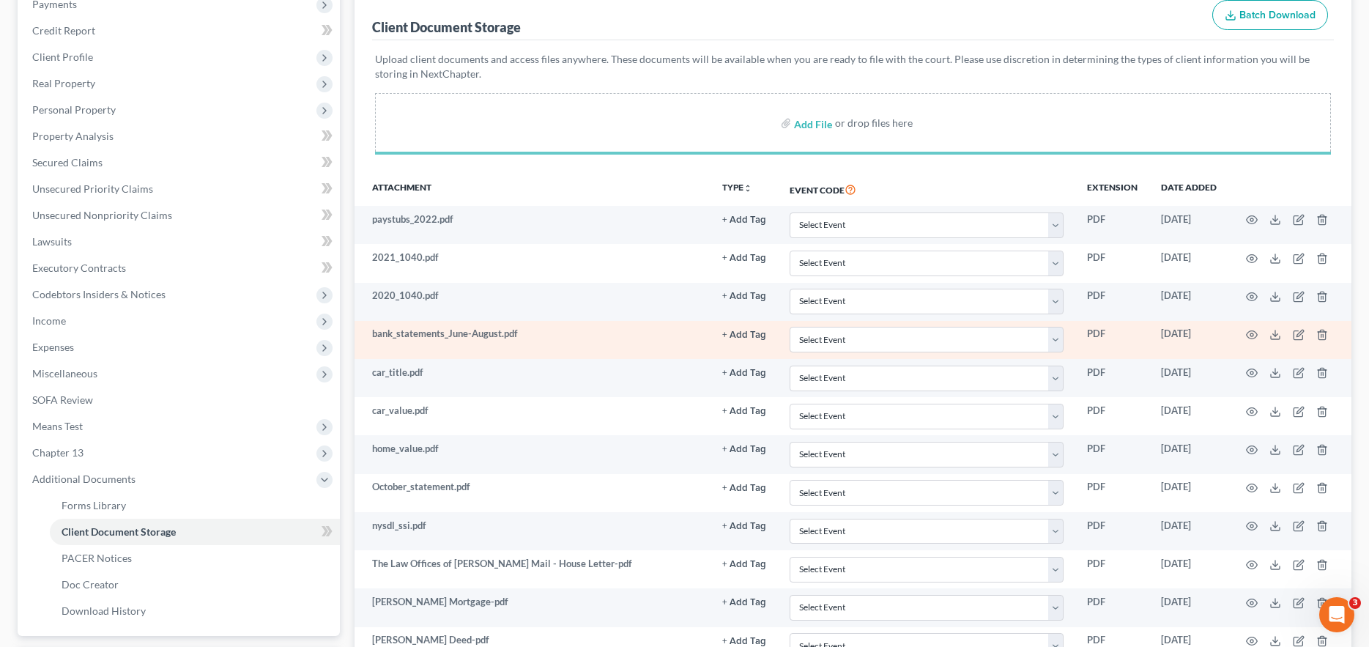
select select "1"
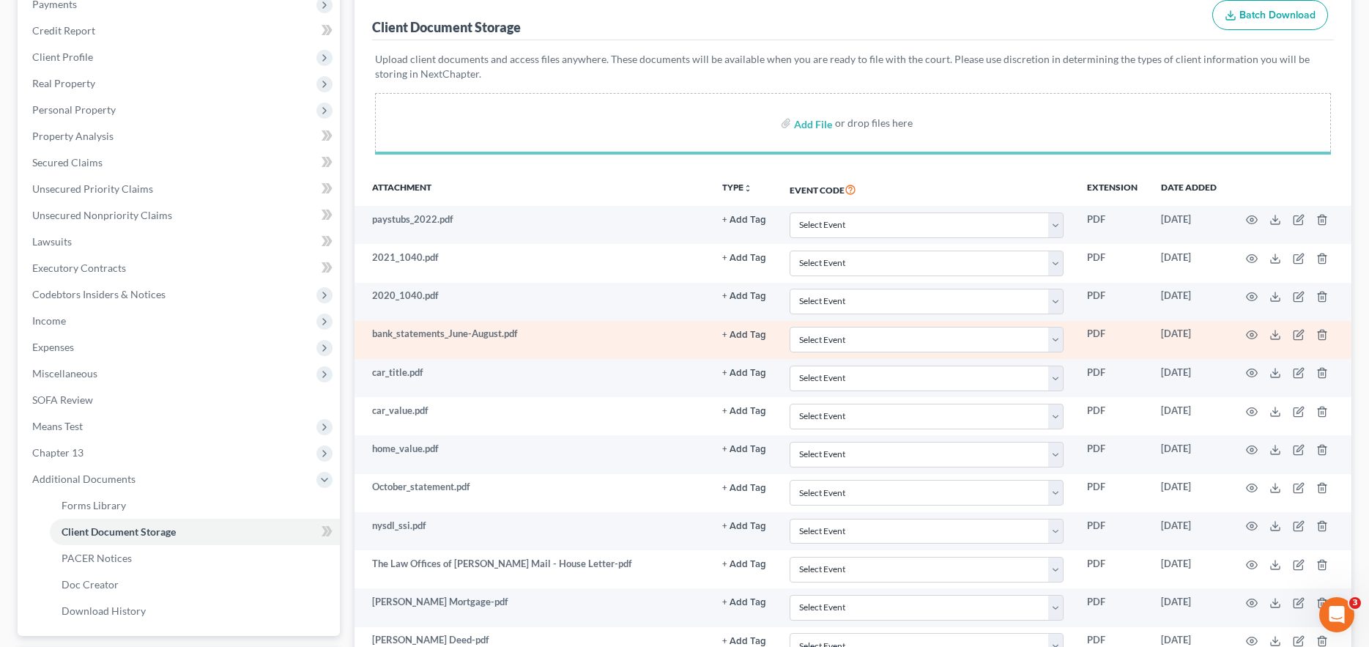
select select "1"
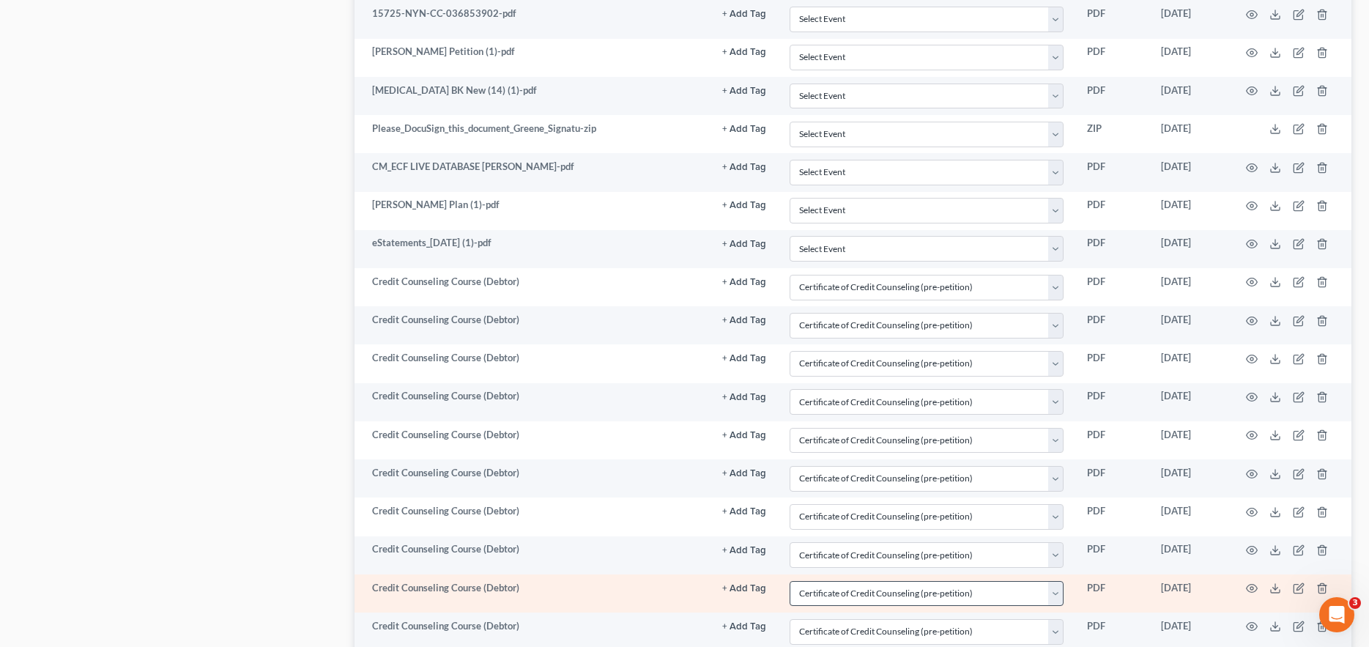
scroll to position [1121, 0]
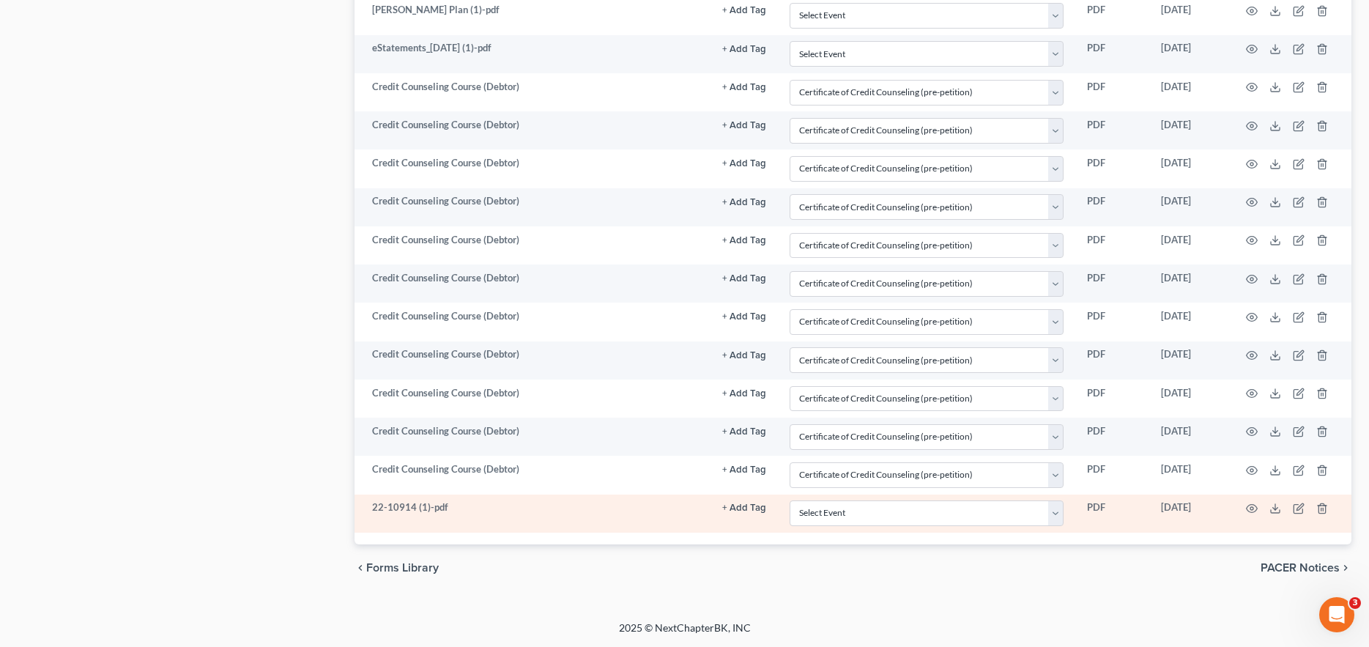
click at [1292, 502] on td at bounding box center [1289, 513] width 123 height 38
click at [1294, 510] on icon "button" at bounding box center [1297, 509] width 9 height 9
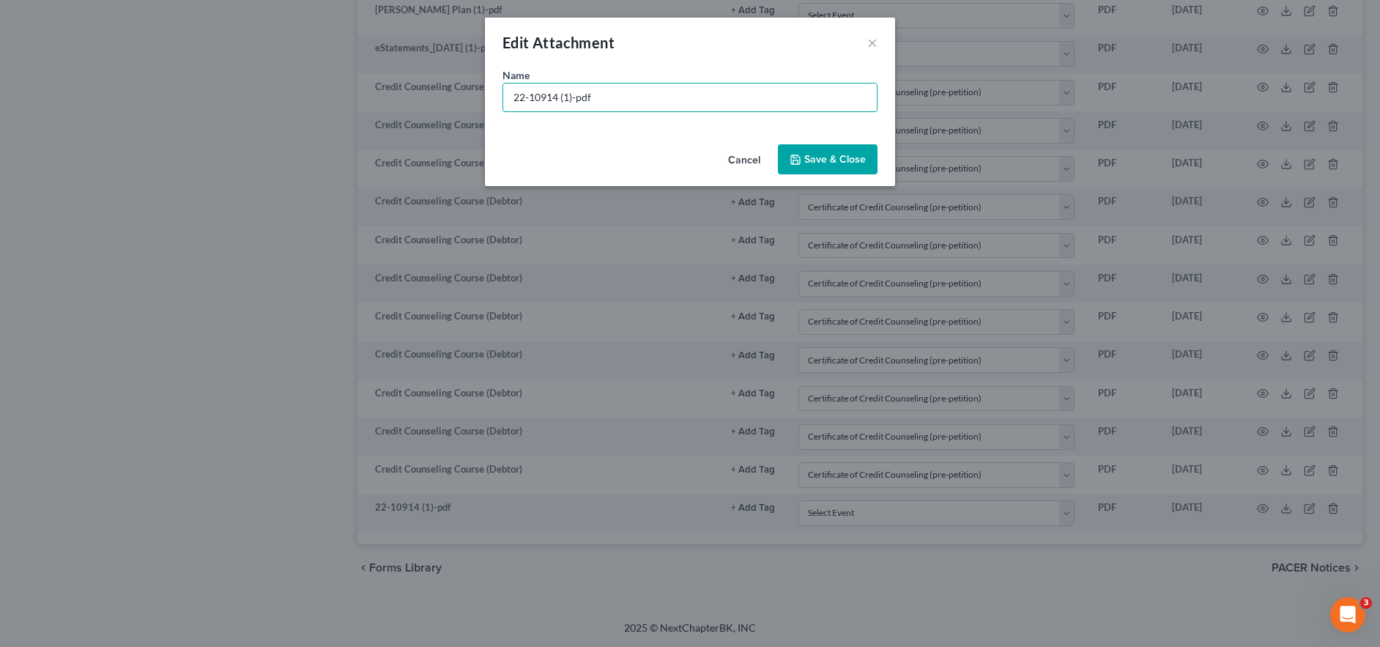
drag, startPoint x: 708, startPoint y: 96, endPoint x: 396, endPoint y: 92, distance: 312.0
click at [396, 92] on div "Edit Attachment × Name * 22-10914 (1)-pdf Cancel Save & Close" at bounding box center [690, 323] width 1380 height 647
type input "TRUSTEE - Request to Incur Additional Debt"
click at [813, 164] on span "Save & Close" at bounding box center [835, 159] width 62 height 12
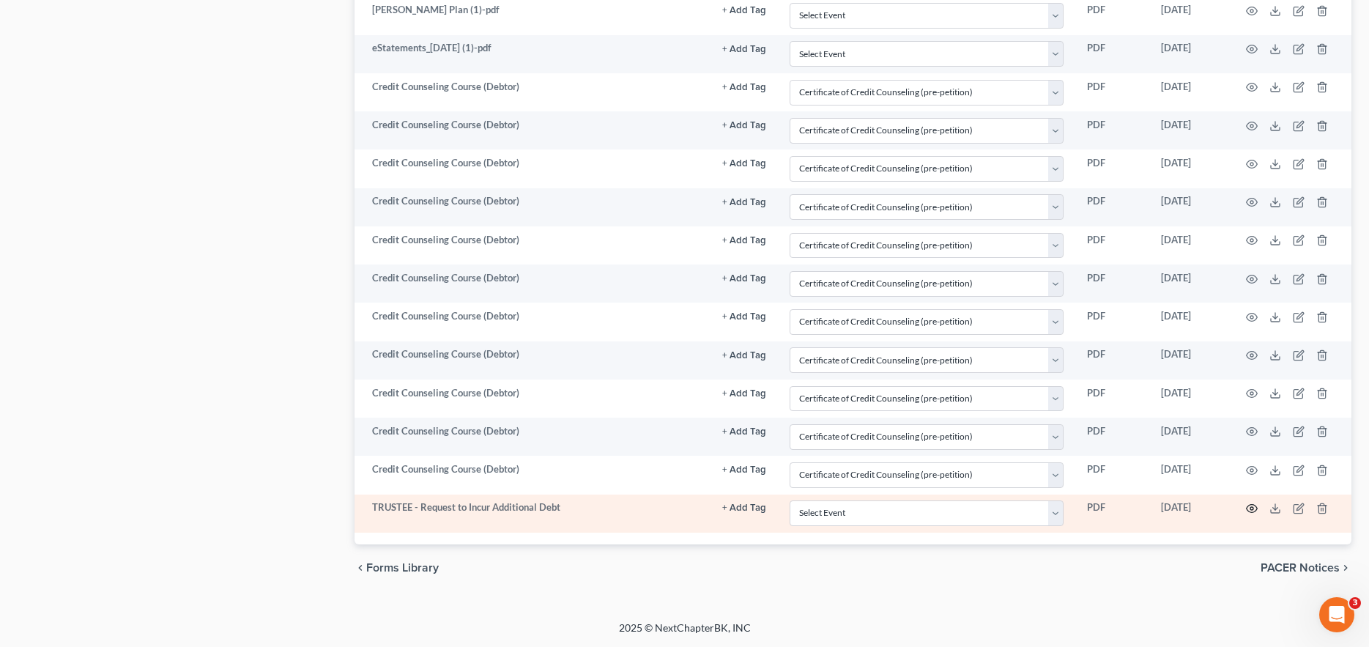
click at [1253, 512] on icon "button" at bounding box center [1252, 509] width 11 height 8
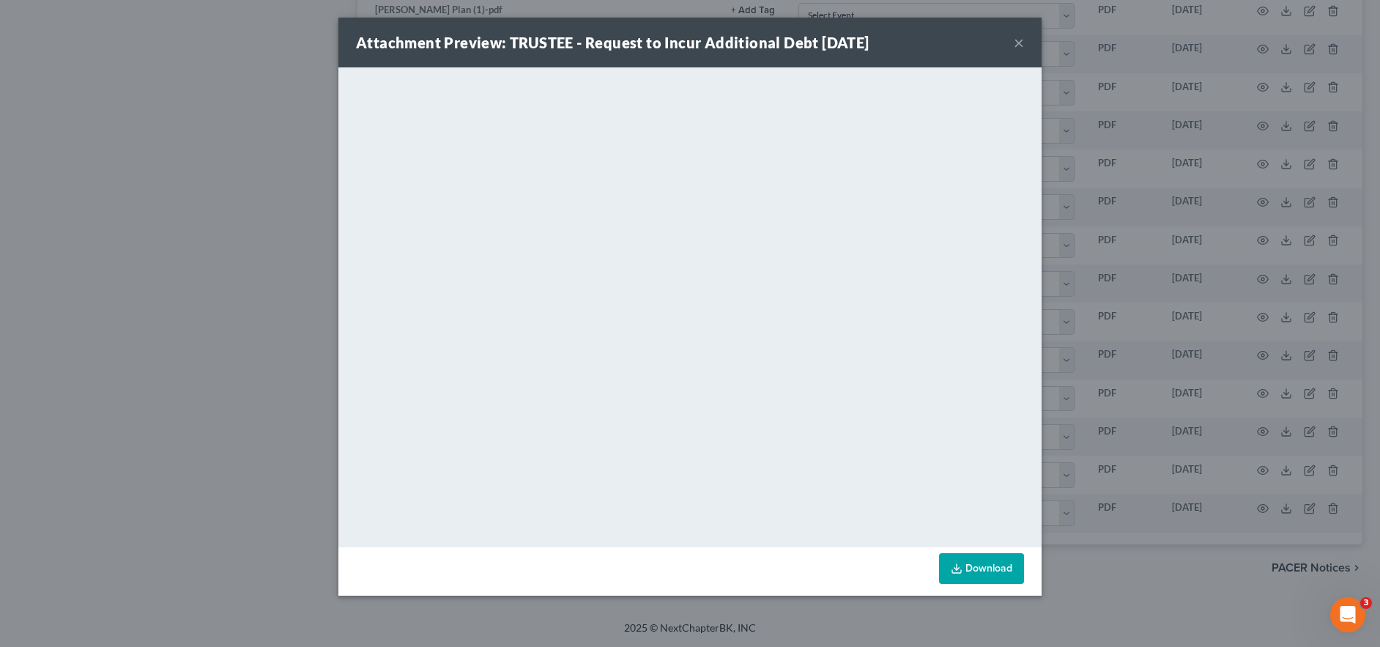
drag, startPoint x: 1017, startPoint y: 46, endPoint x: 987, endPoint y: 54, distance: 30.4
click at [1017, 45] on button "×" at bounding box center [1019, 43] width 10 height 18
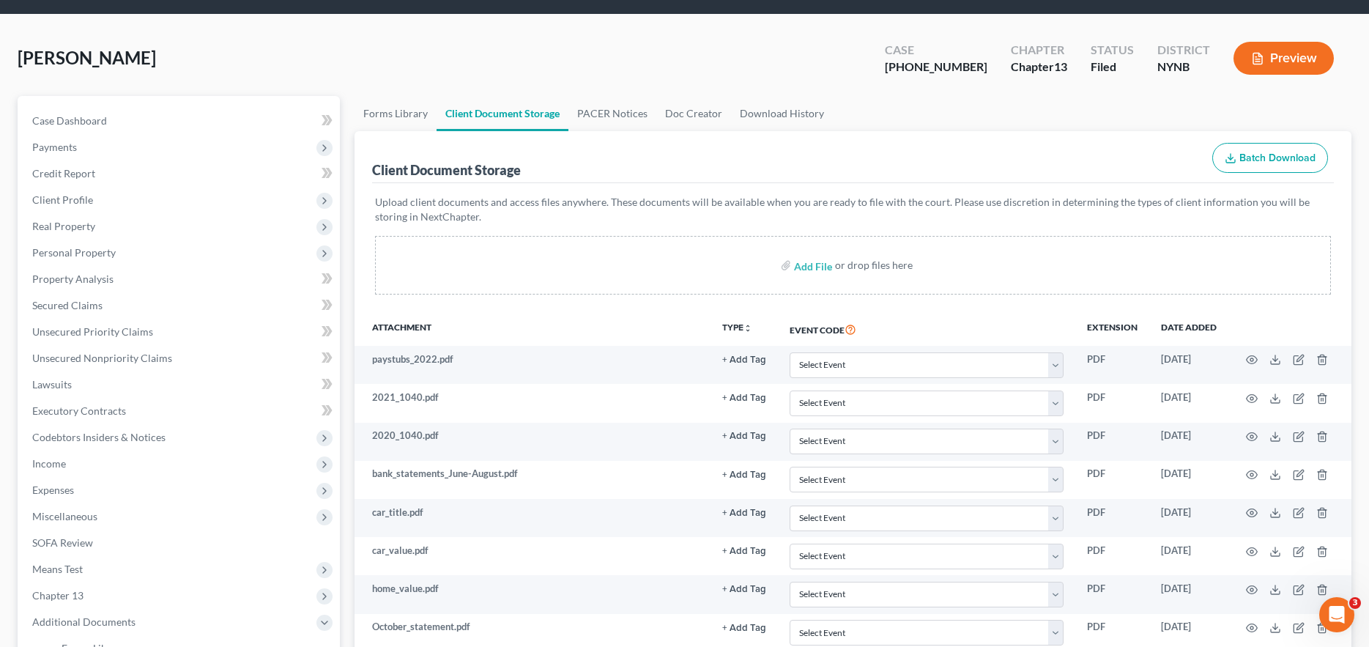
scroll to position [0, 0]
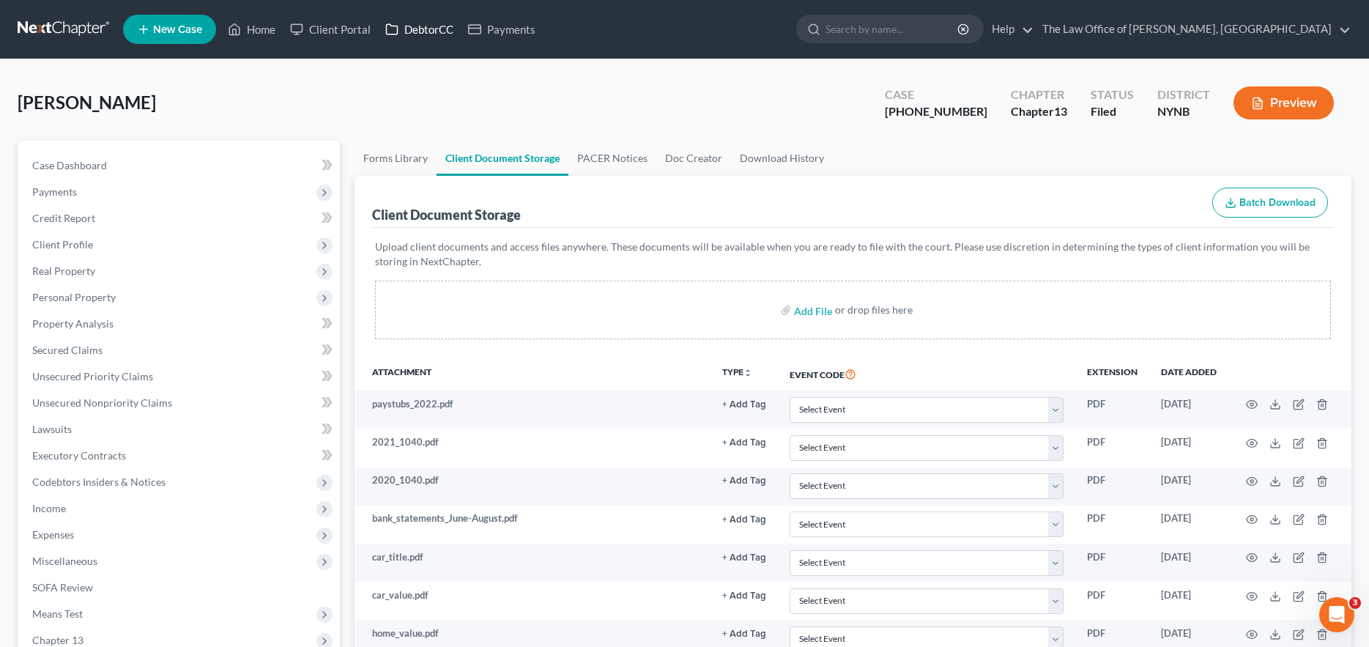
drag, startPoint x: 42, startPoint y: 23, endPoint x: 442, endPoint y: 21, distance: 399.9
click at [42, 22] on link at bounding box center [65, 29] width 94 height 26
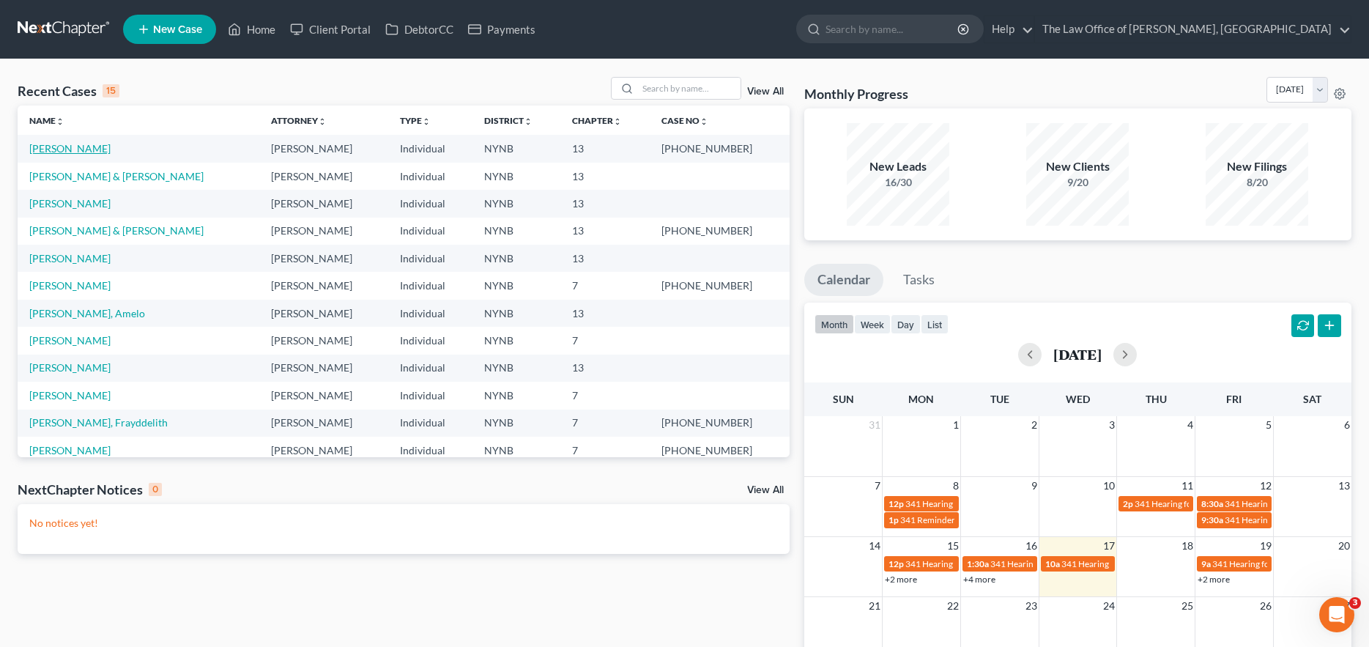
click at [93, 152] on link "[PERSON_NAME]" at bounding box center [69, 148] width 81 height 12
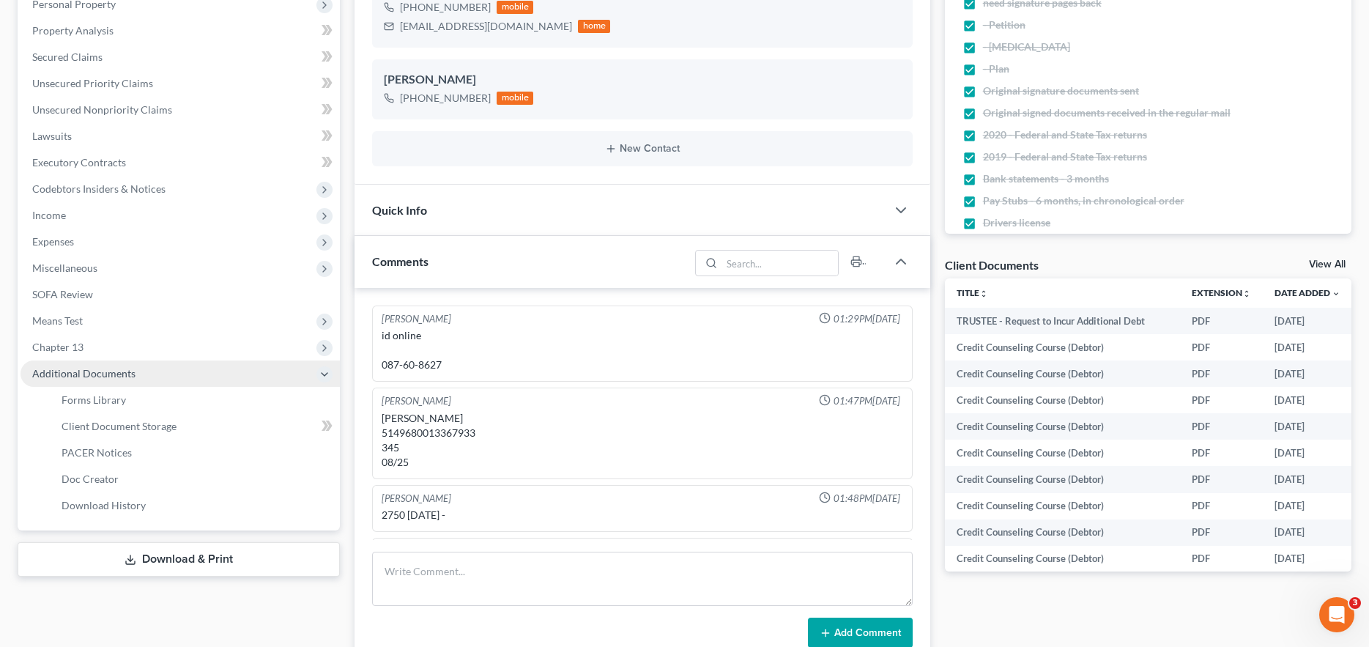
scroll to position [45, 0]
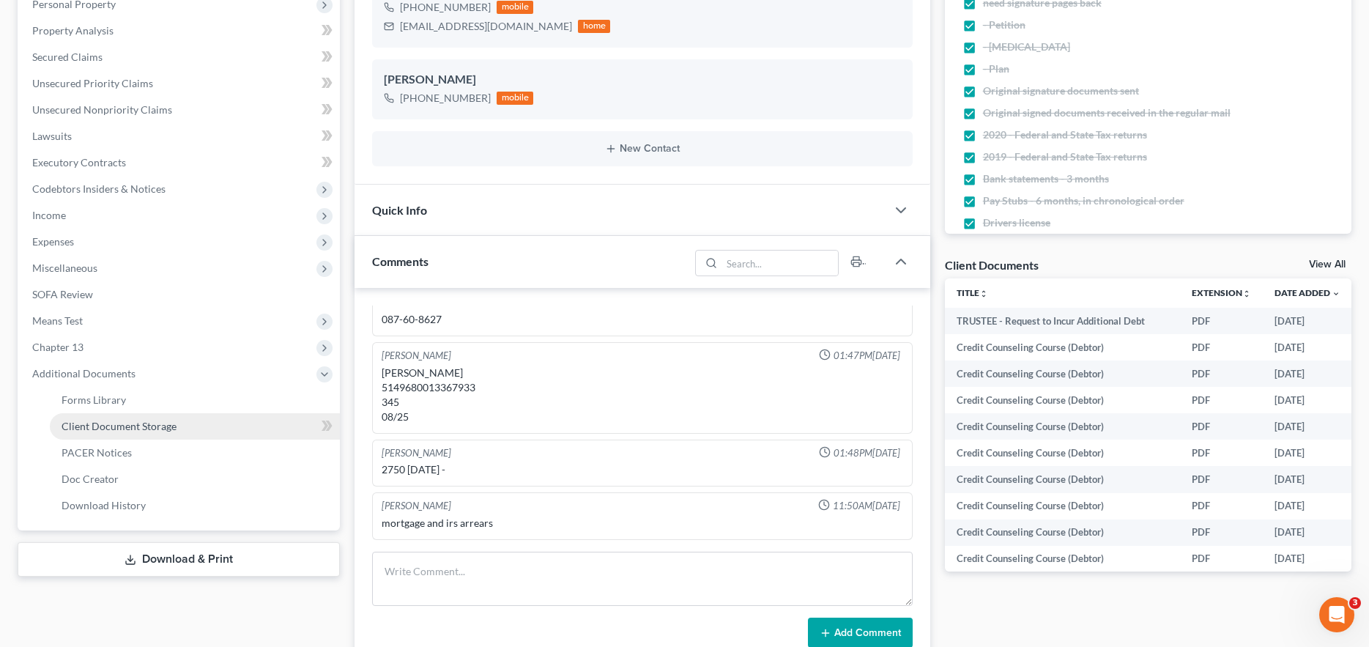
click at [264, 418] on link "Client Document Storage" at bounding box center [195, 426] width 290 height 26
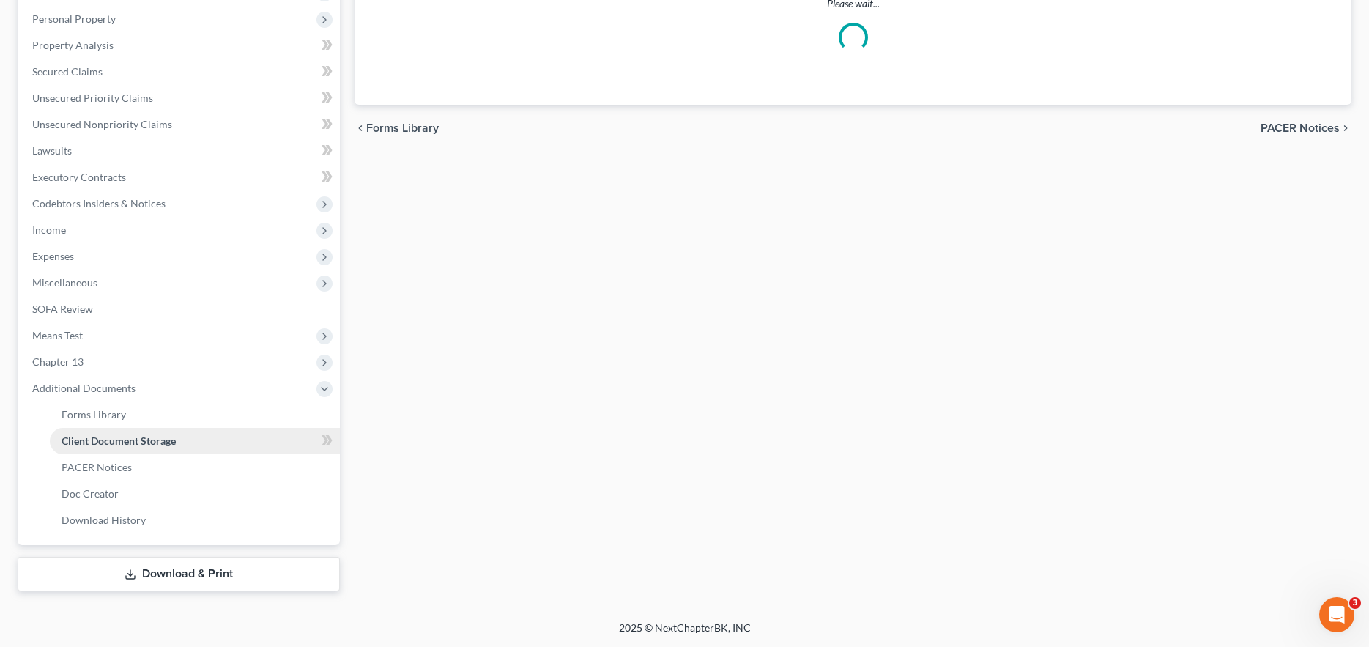
scroll to position [270, 0]
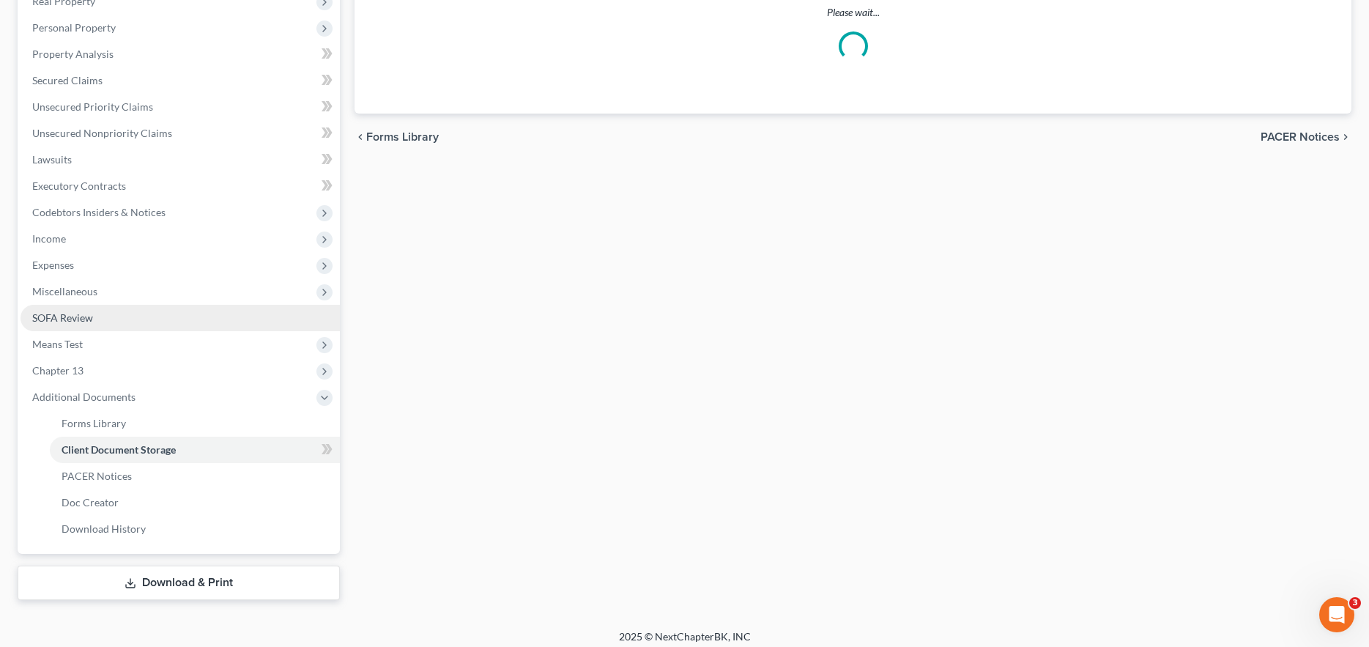
select select "1"
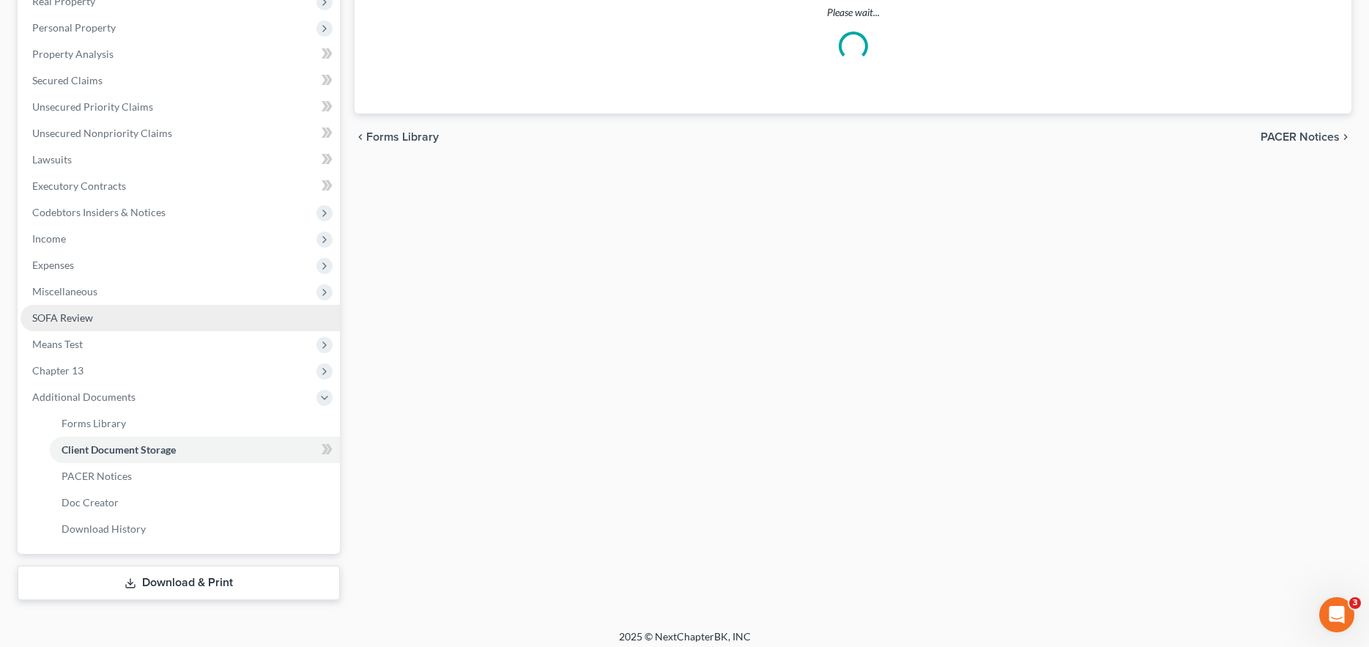
select select "1"
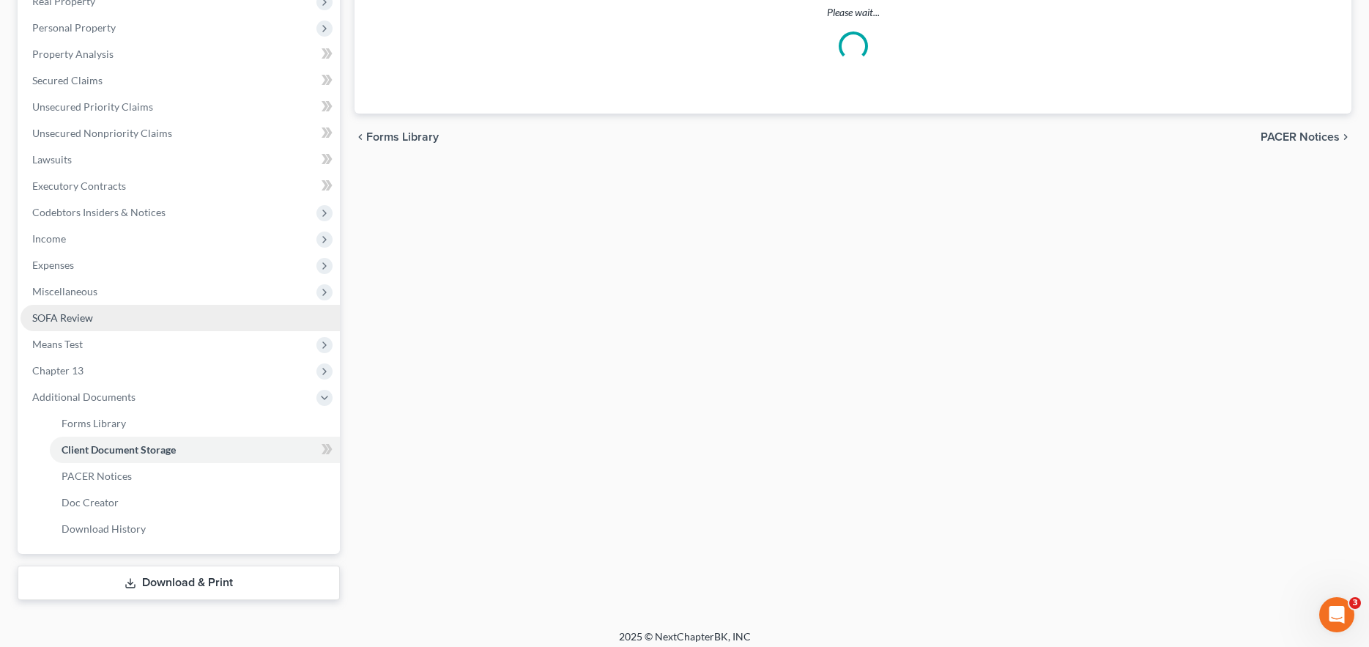
select select "1"
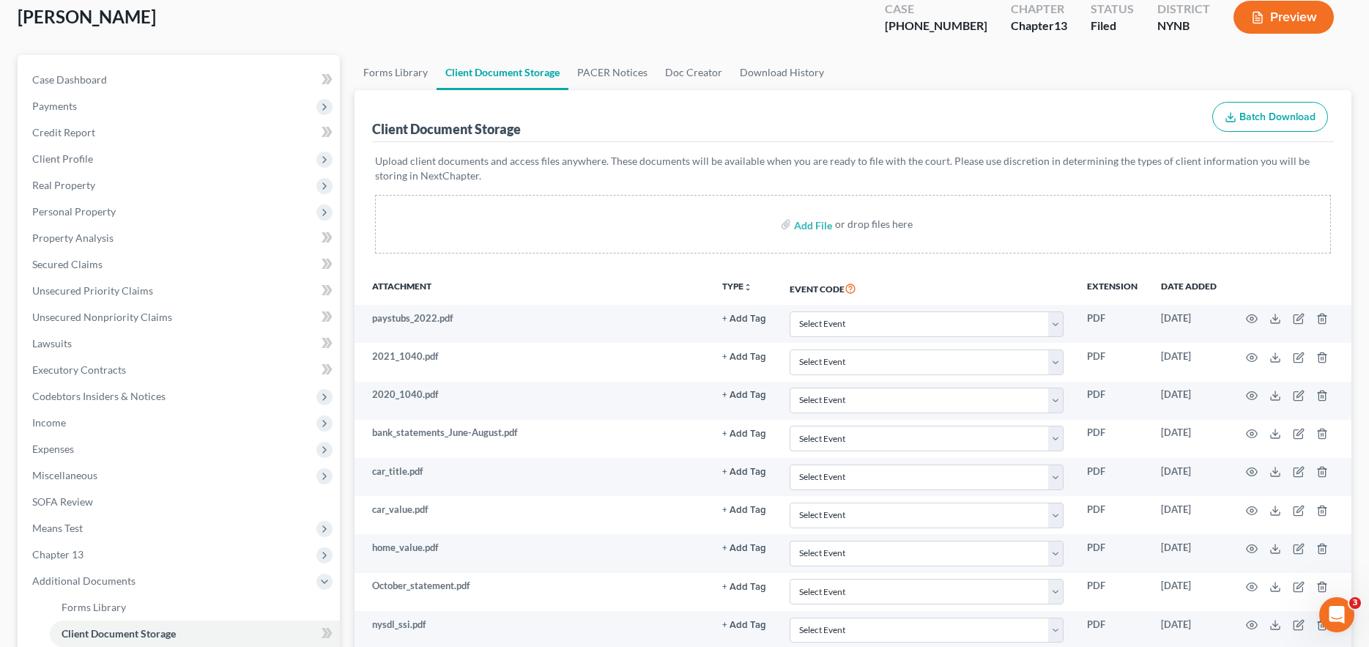
scroll to position [0, 0]
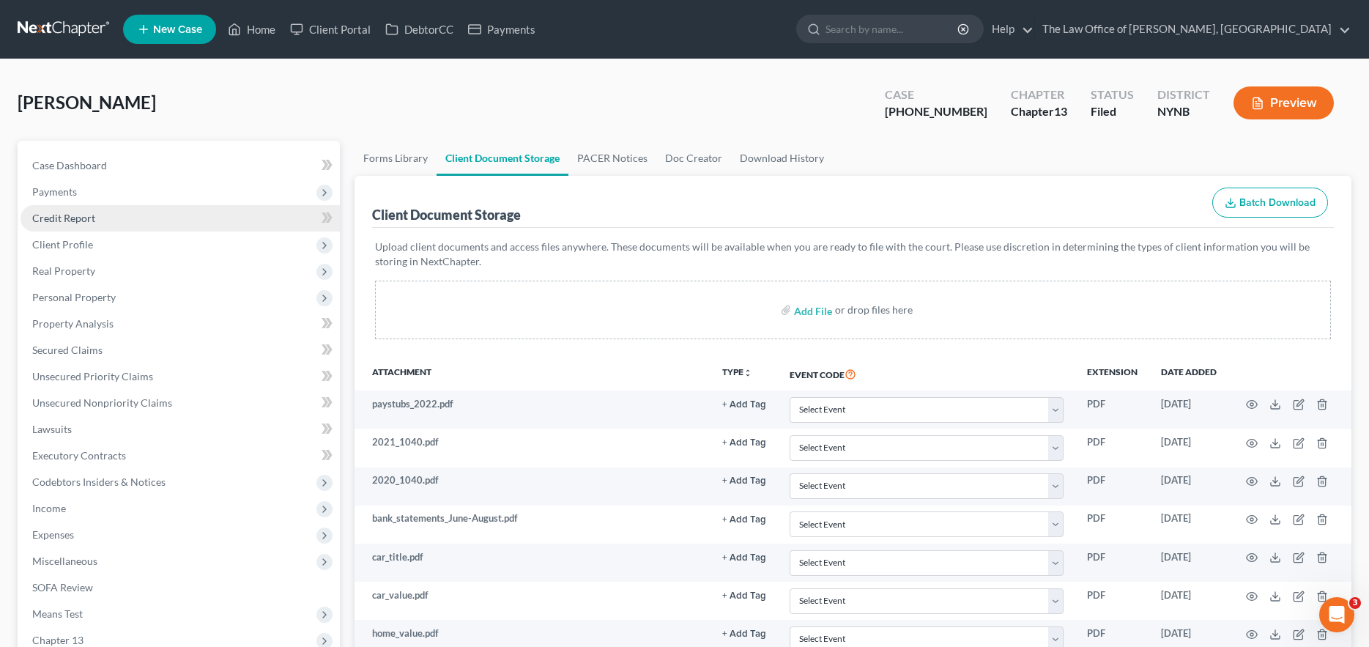
drag, startPoint x: 39, startPoint y: 5, endPoint x: 198, endPoint y: 229, distance: 274.8
click at [39, 5] on nav "Home New Case Client Portal DebtorCC Payments The Law Office of Christiaan Van …" at bounding box center [684, 29] width 1369 height 59
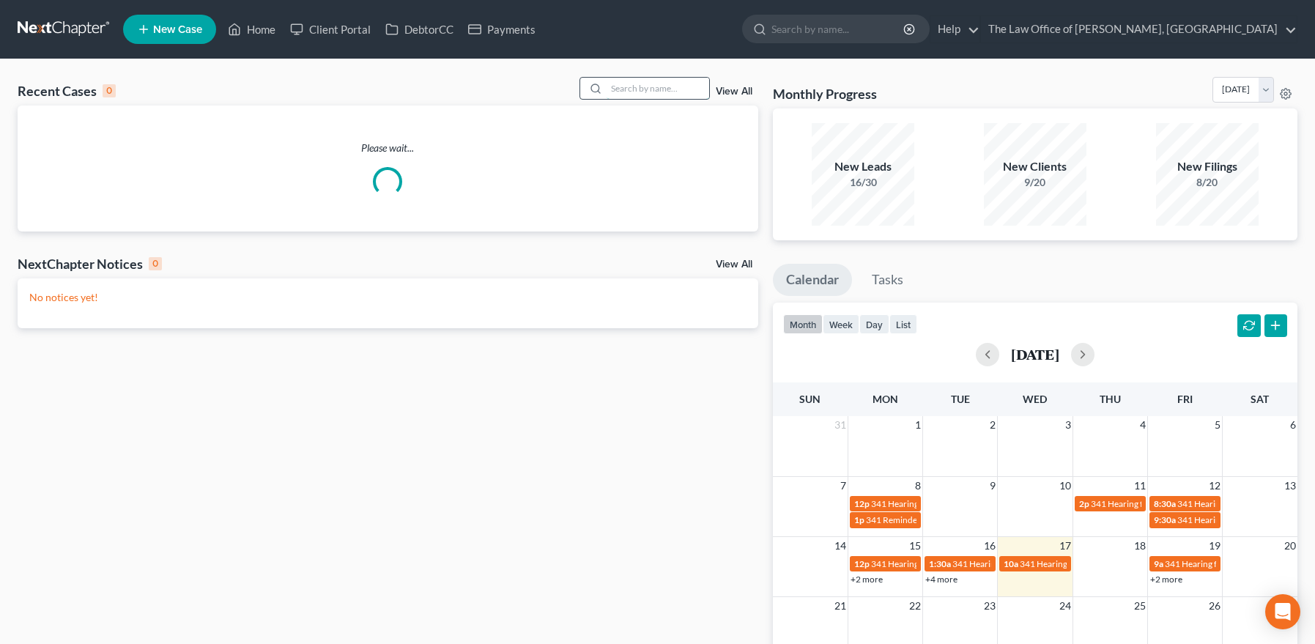
click at [648, 86] on input "search" at bounding box center [657, 88] width 103 height 21
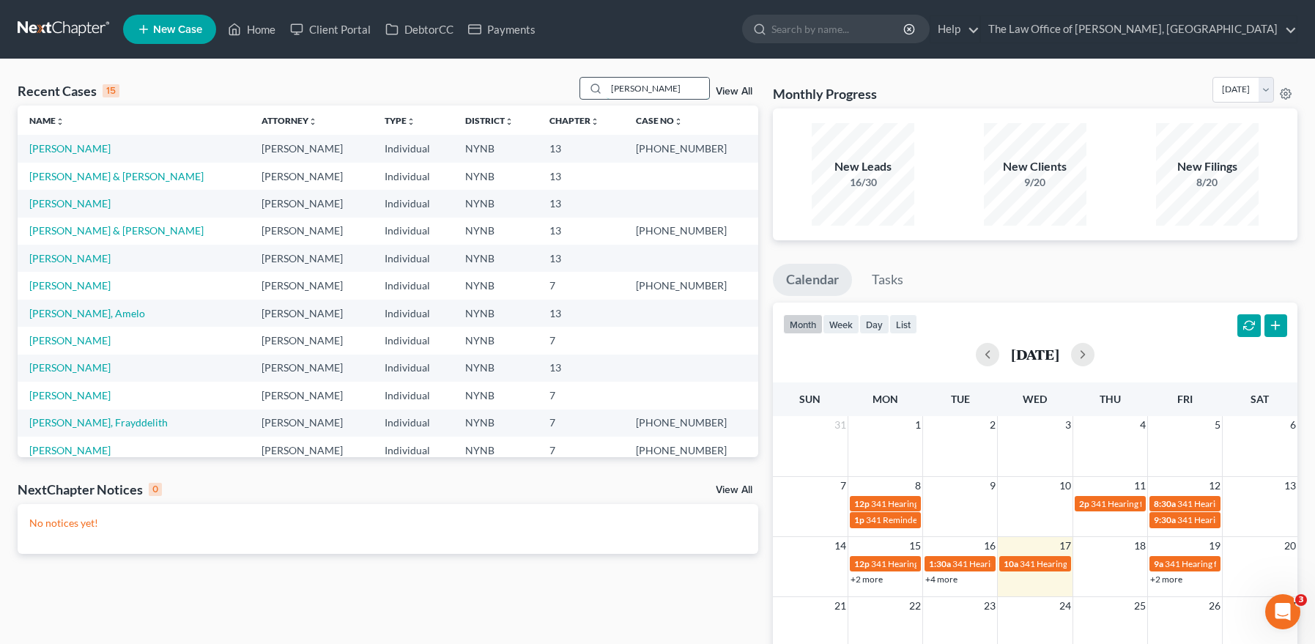
type input "[PERSON_NAME]"
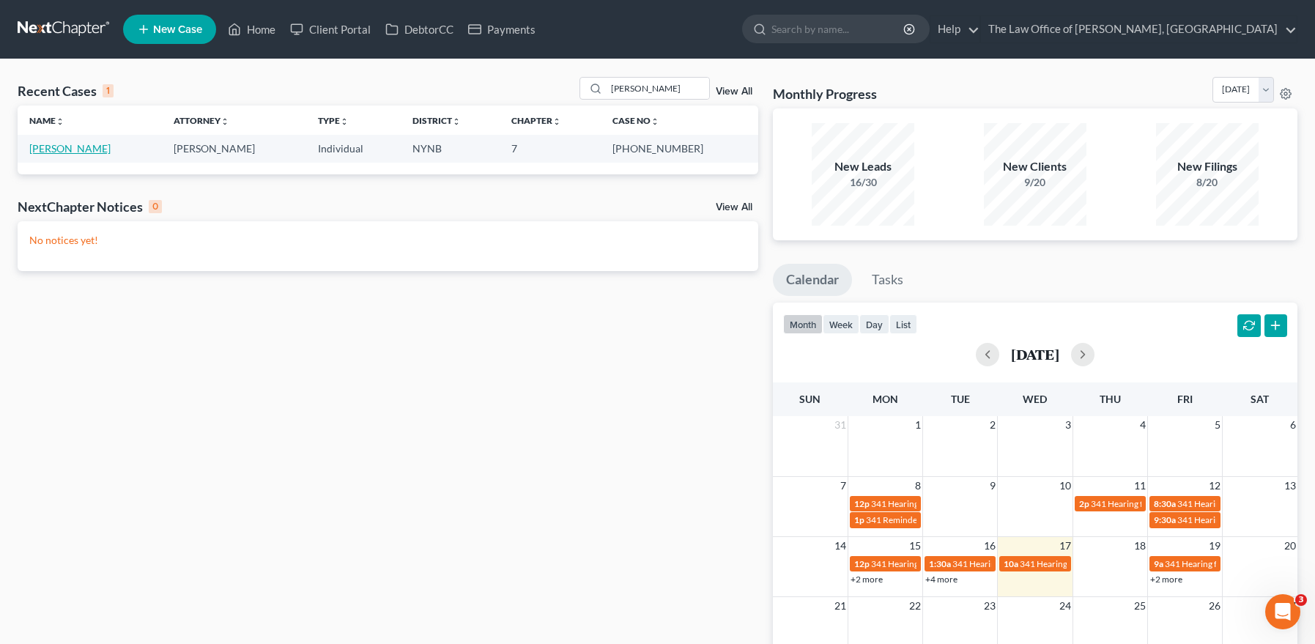
drag, startPoint x: 88, startPoint y: 144, endPoint x: 96, endPoint y: 144, distance: 8.1
click at [89, 144] on link "[PERSON_NAME]" at bounding box center [69, 148] width 81 height 12
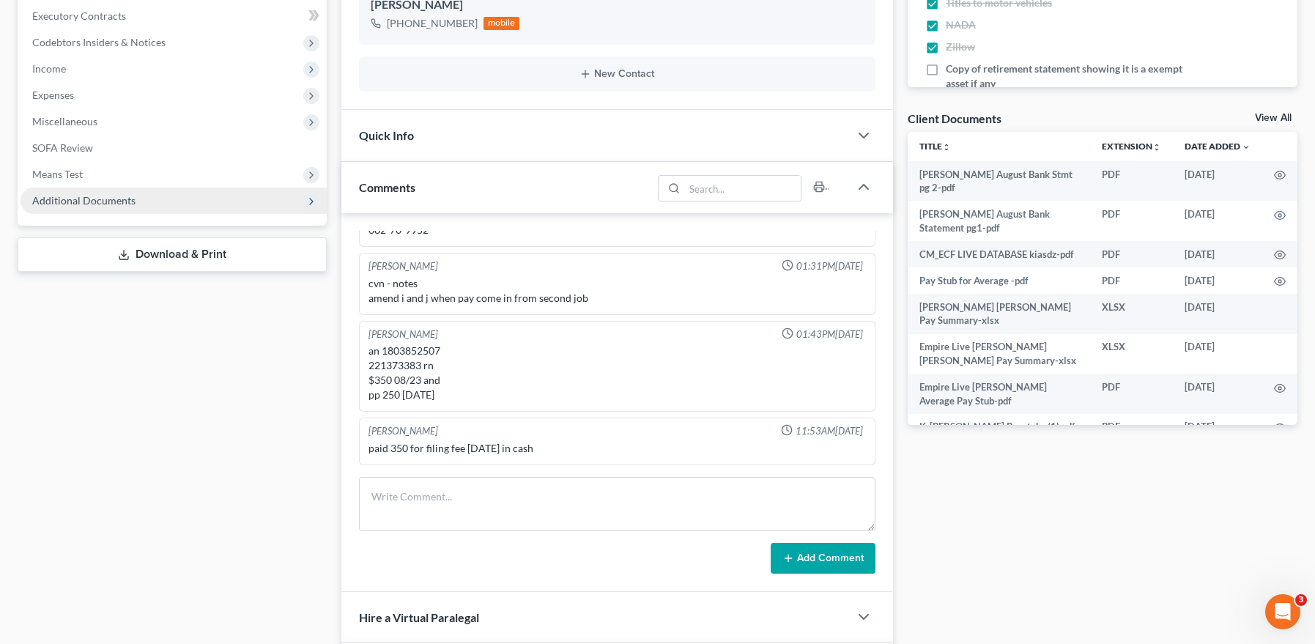
scroll to position [859, 0]
click at [145, 205] on span "Additional Documents" at bounding box center [174, 200] width 306 height 26
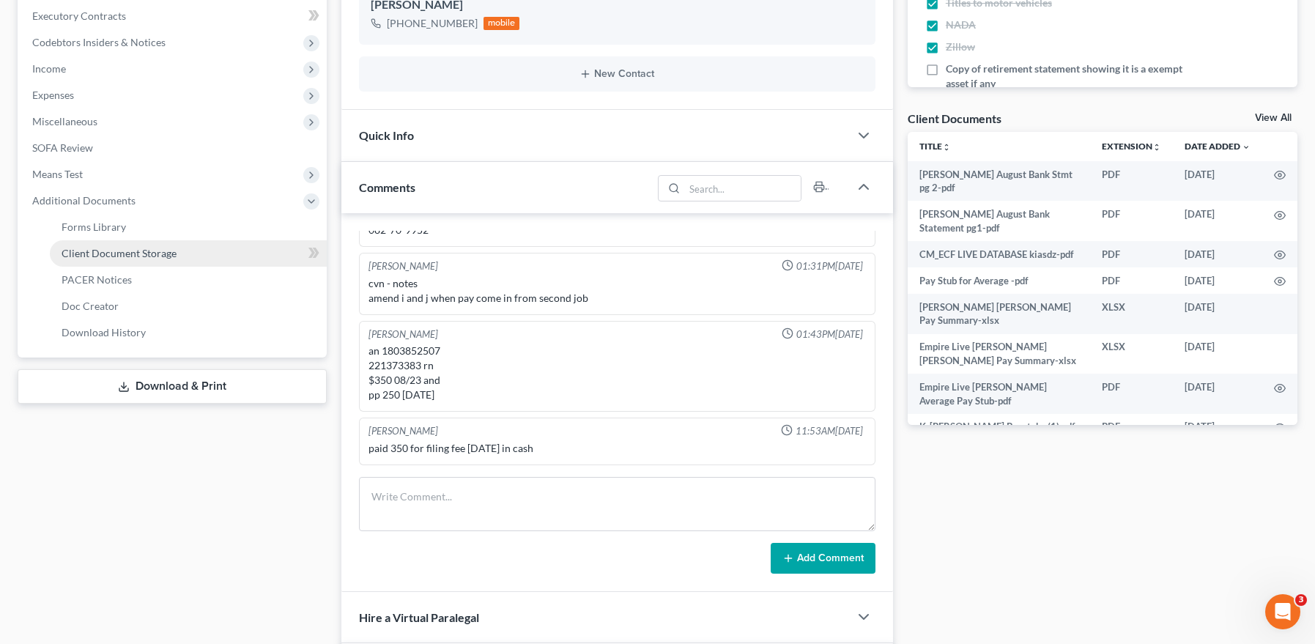
click at [267, 244] on link "Client Document Storage" at bounding box center [188, 253] width 277 height 26
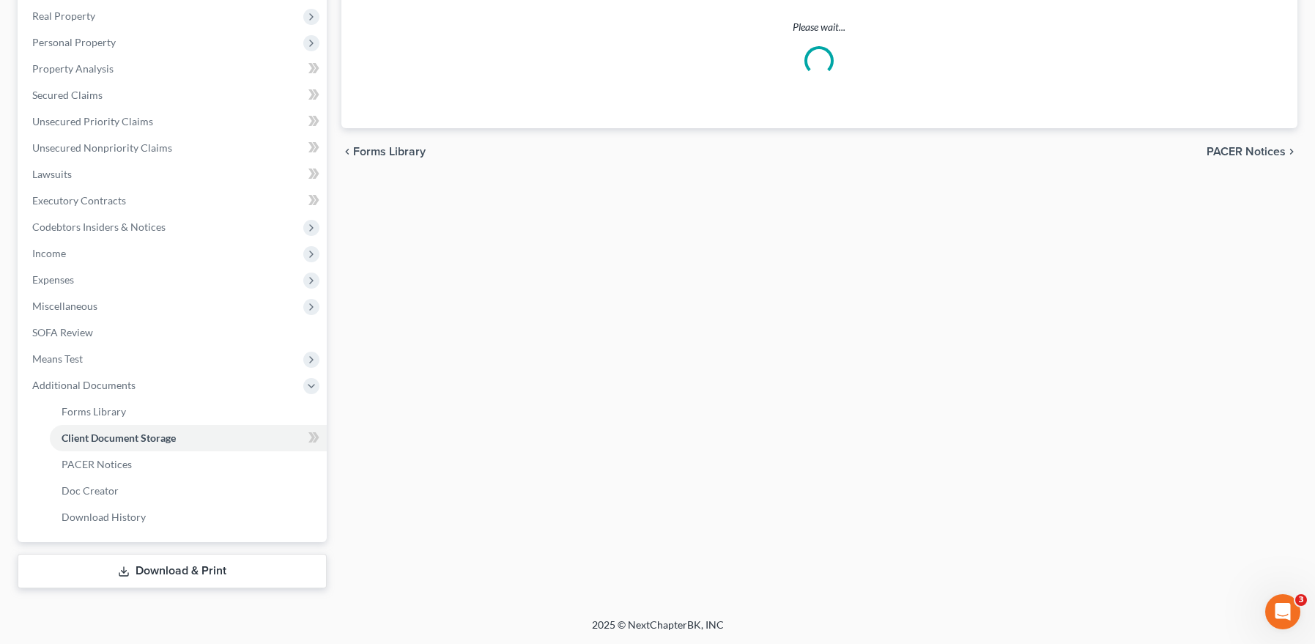
scroll to position [133, 0]
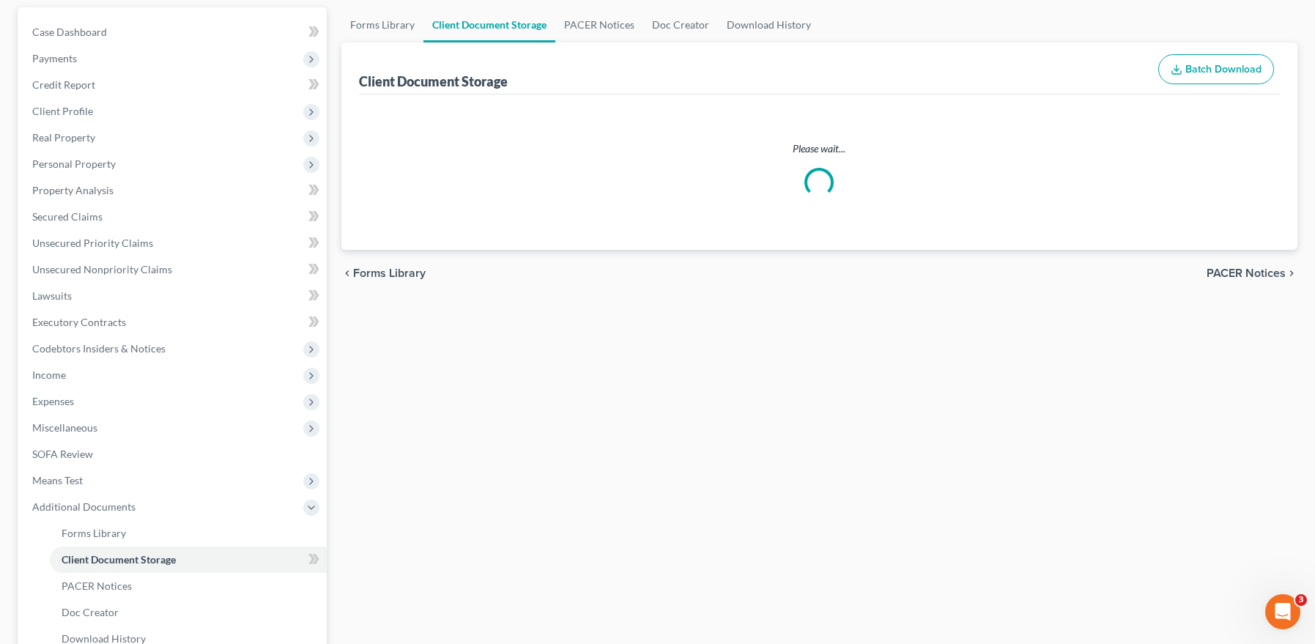
select select "1"
select select "5"
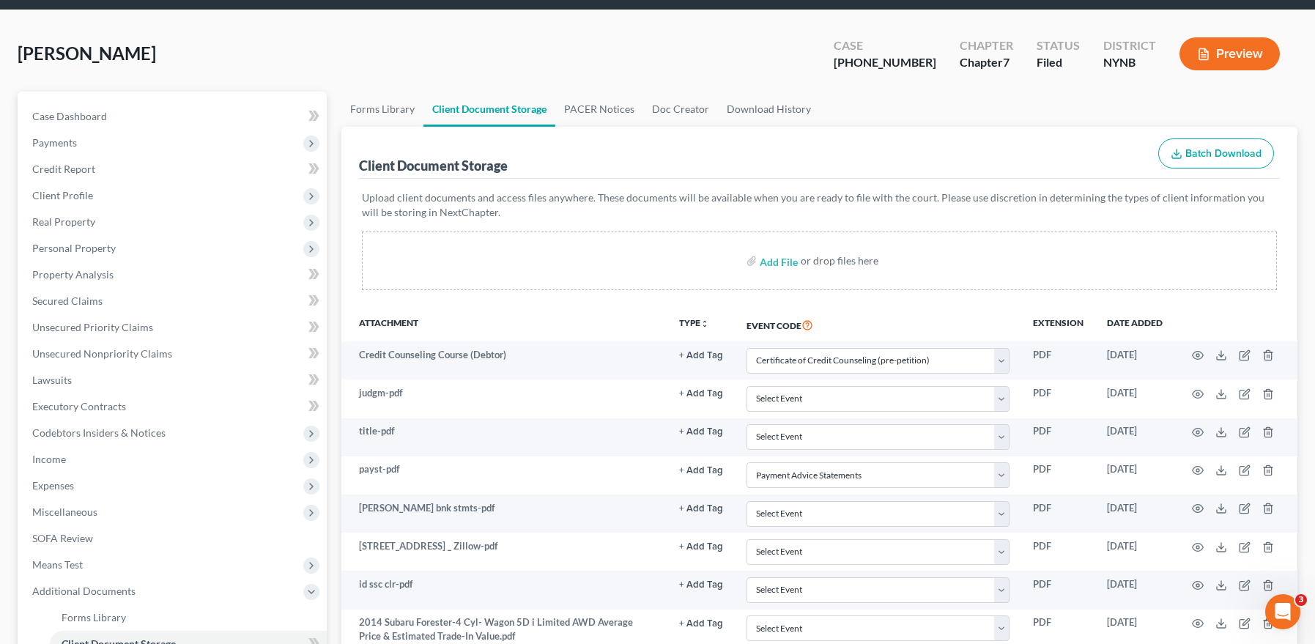
scroll to position [0, 0]
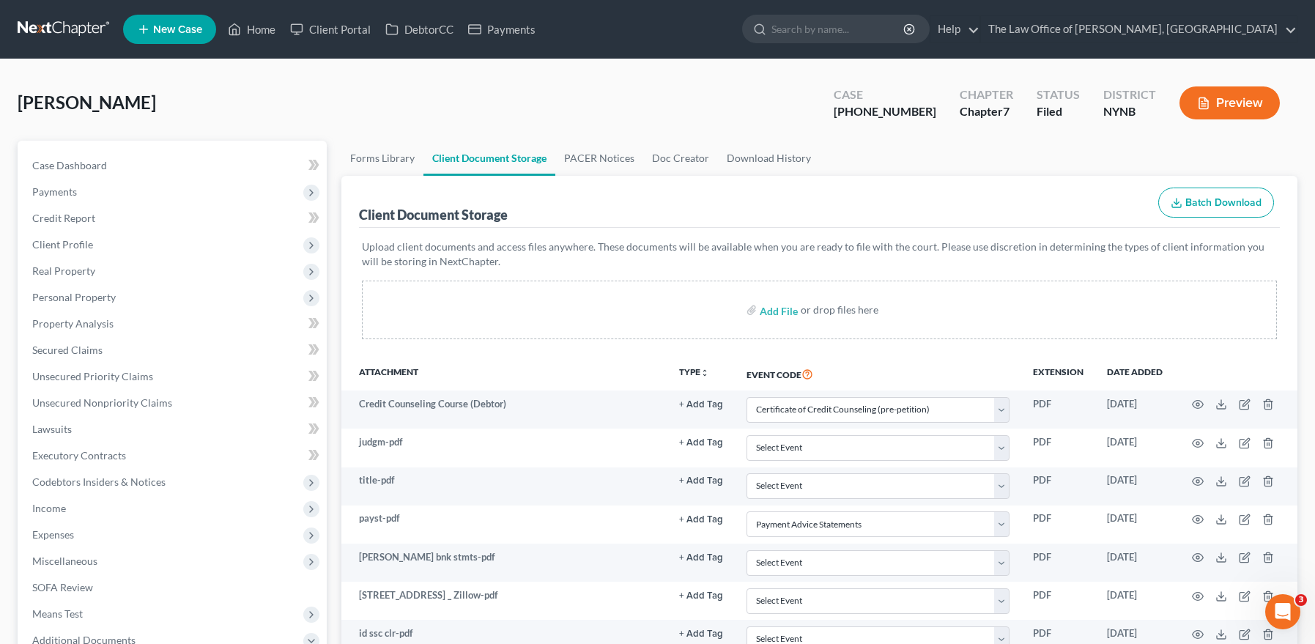
click at [50, 21] on link at bounding box center [65, 29] width 94 height 26
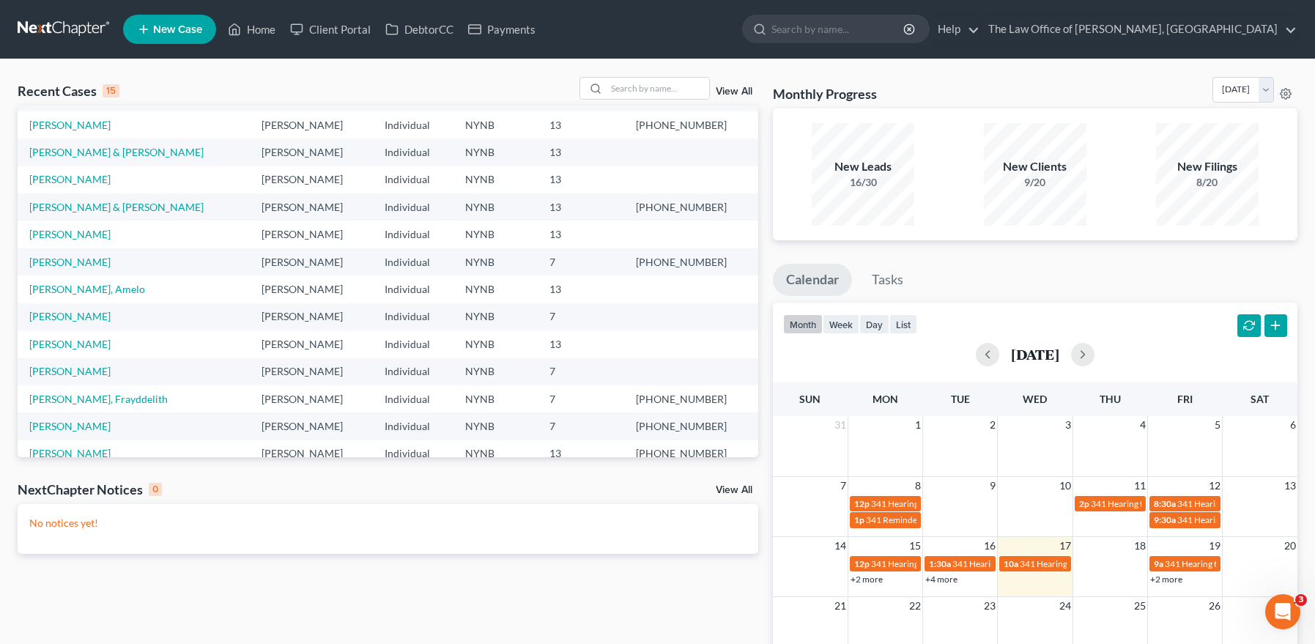
scroll to position [100, 0]
